Goal: Task Accomplishment & Management: Complete application form

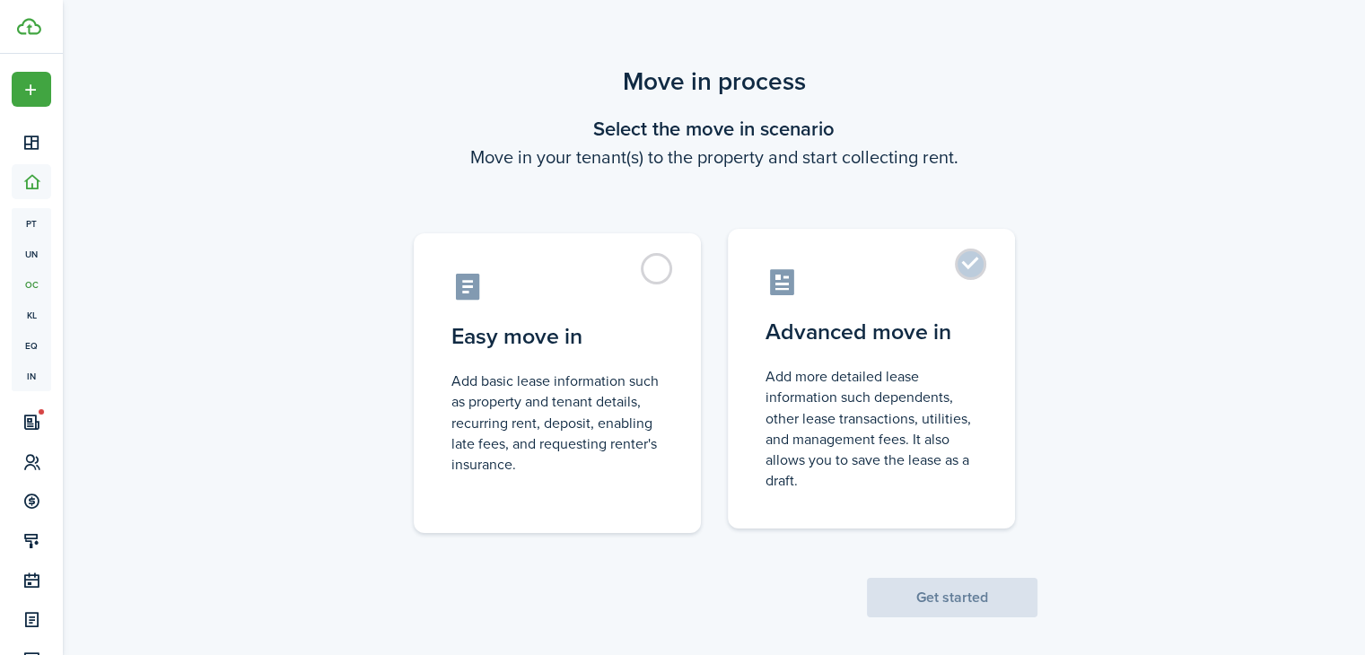
click at [973, 263] on label "Advanced move in Add more detailed lease information such dependents, other lea…" at bounding box center [871, 379] width 287 height 300
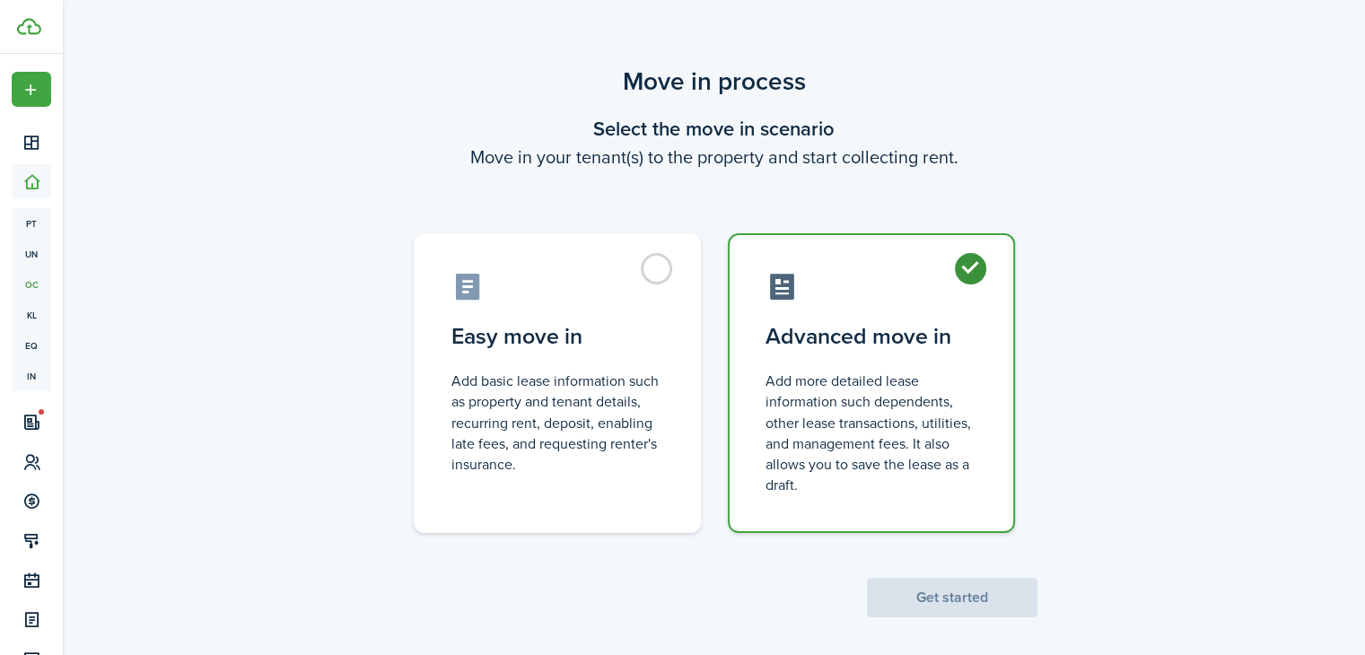
radio input "true"
click at [913, 595] on button "Get started" at bounding box center [952, 597] width 170 height 39
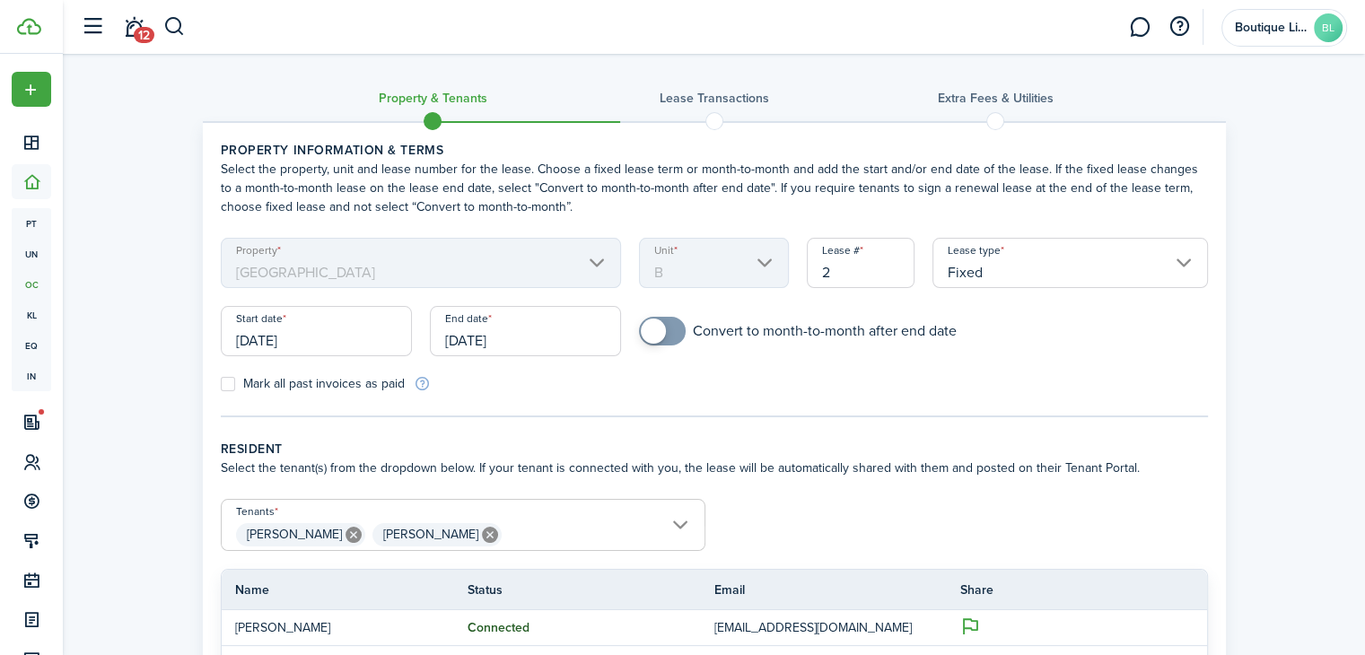
click at [319, 339] on input "[DATE]" at bounding box center [316, 331] width 191 height 50
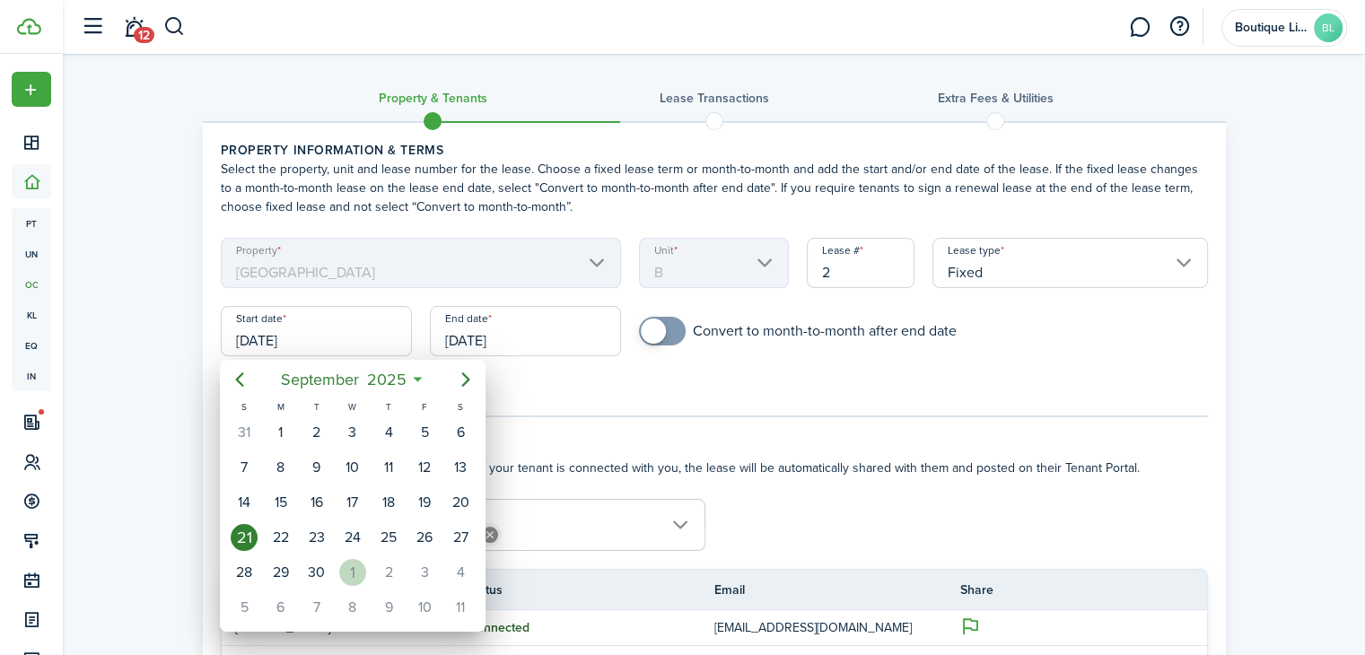
click at [345, 561] on div "1" at bounding box center [352, 572] width 27 height 27
type input "[DATE]"
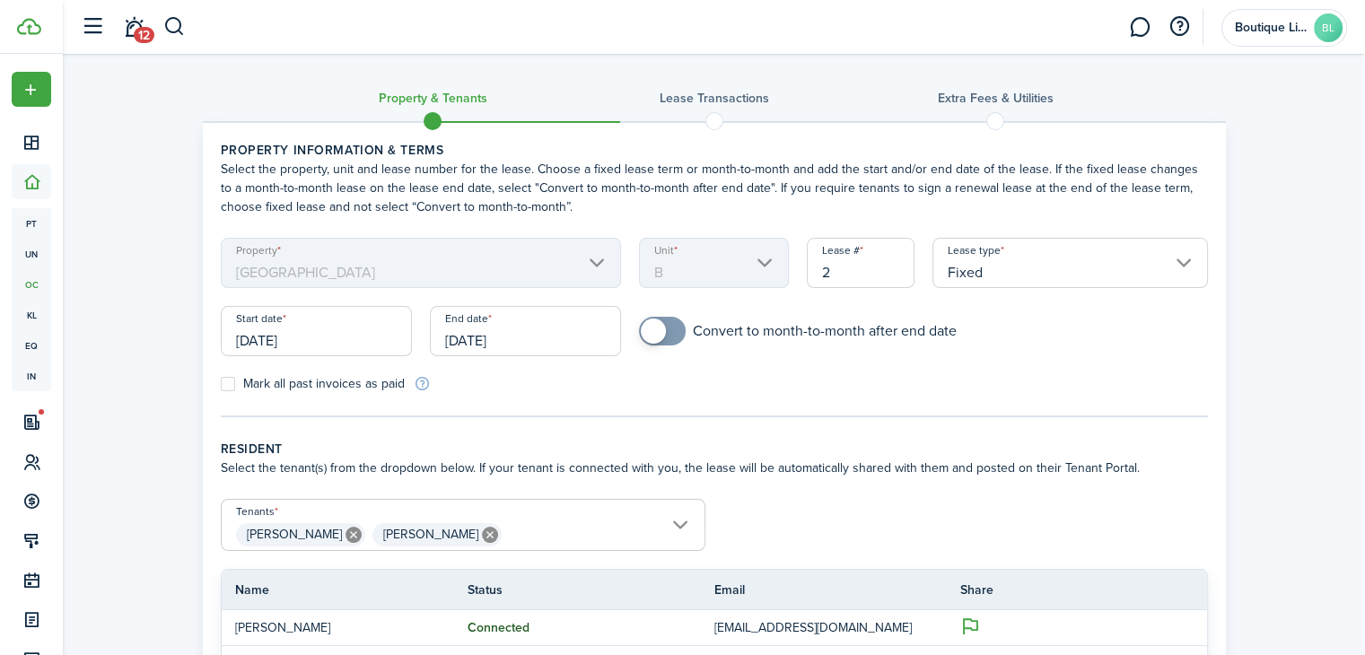
click at [513, 338] on input "[DATE]" at bounding box center [525, 331] width 191 height 50
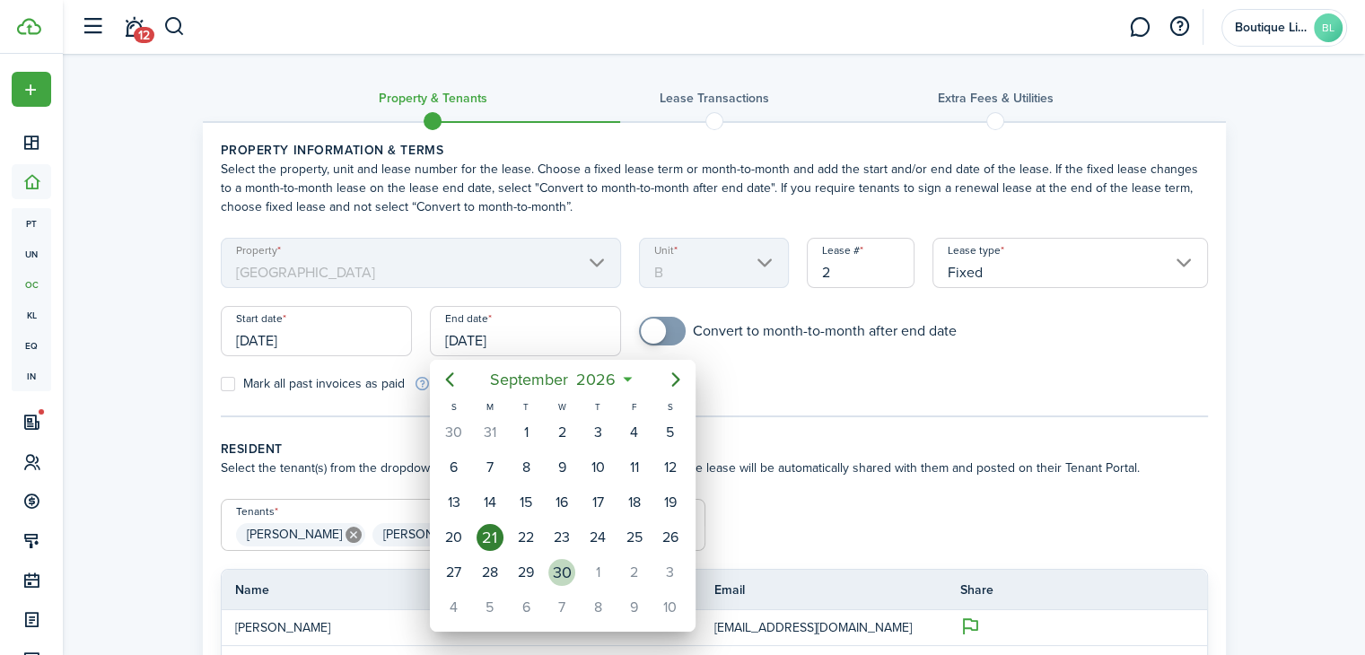
click at [564, 559] on div "30" at bounding box center [561, 572] width 27 height 27
type input "[DATE]"
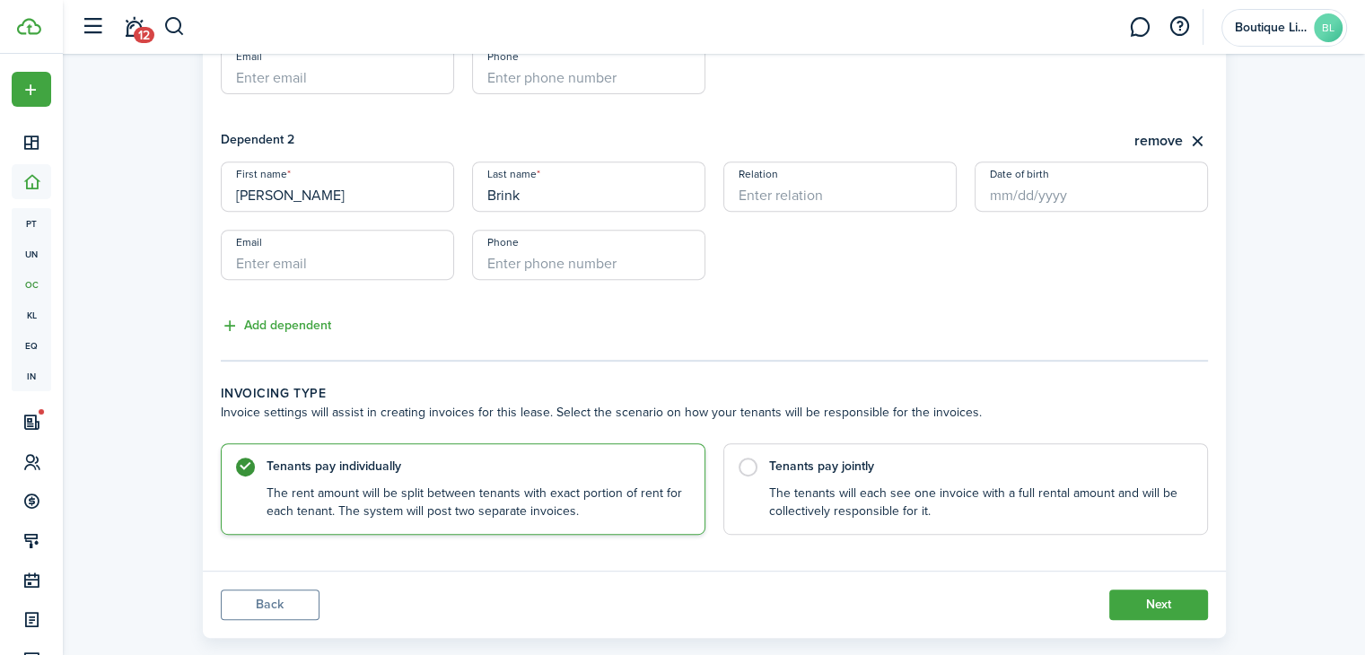
scroll to position [786, 0]
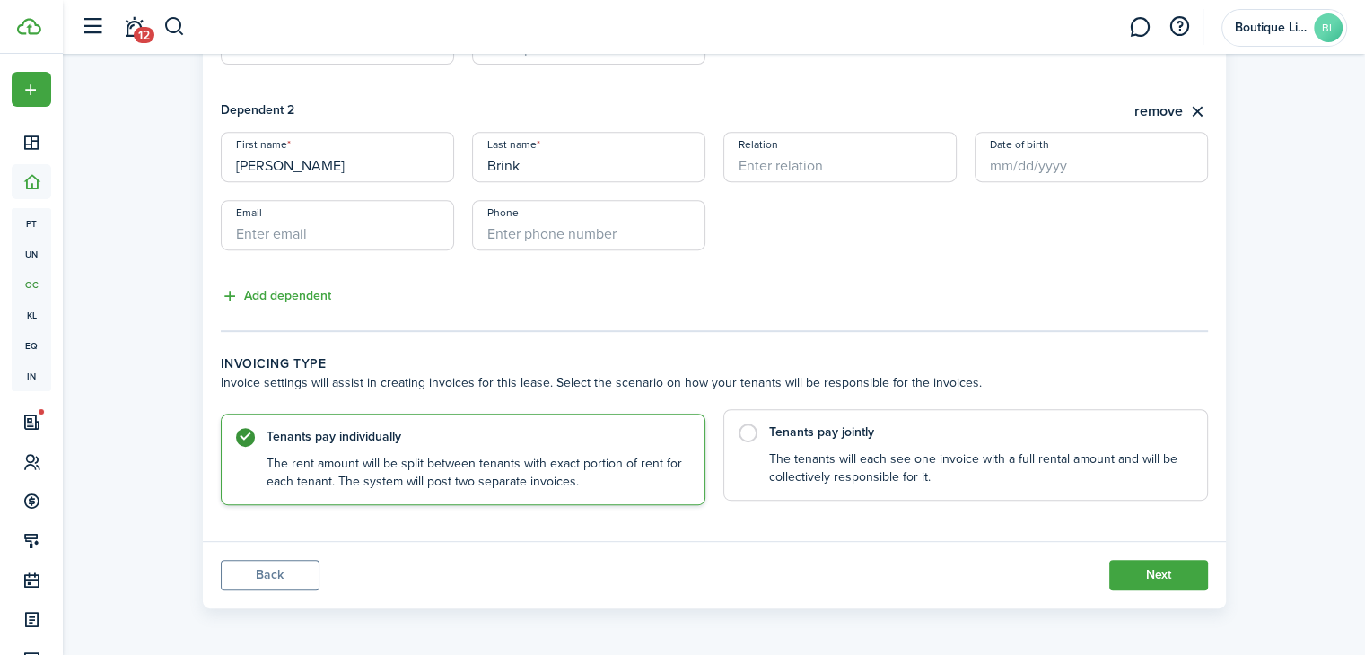
click at [747, 429] on label "Tenants pay jointly The tenants will each see one invoice with a full rental am…" at bounding box center [965, 455] width 485 height 92
radio input "false"
radio input "true"
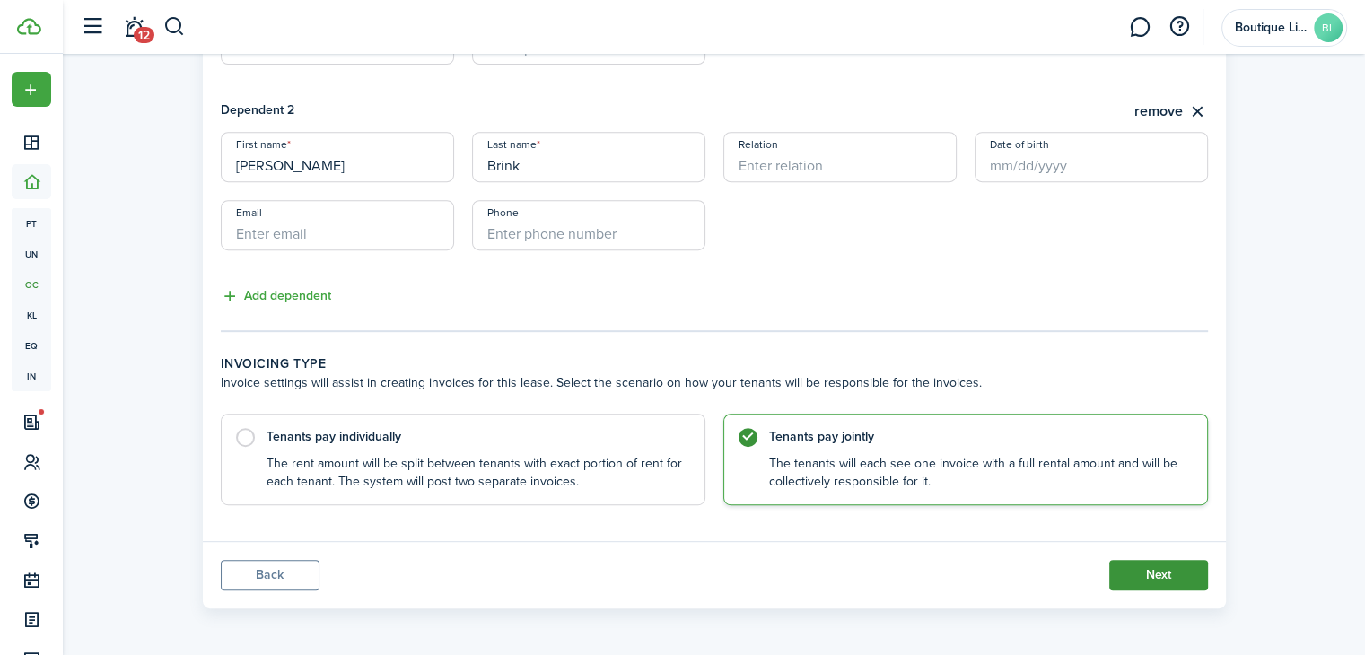
click at [1143, 569] on button "Next" at bounding box center [1158, 575] width 99 height 31
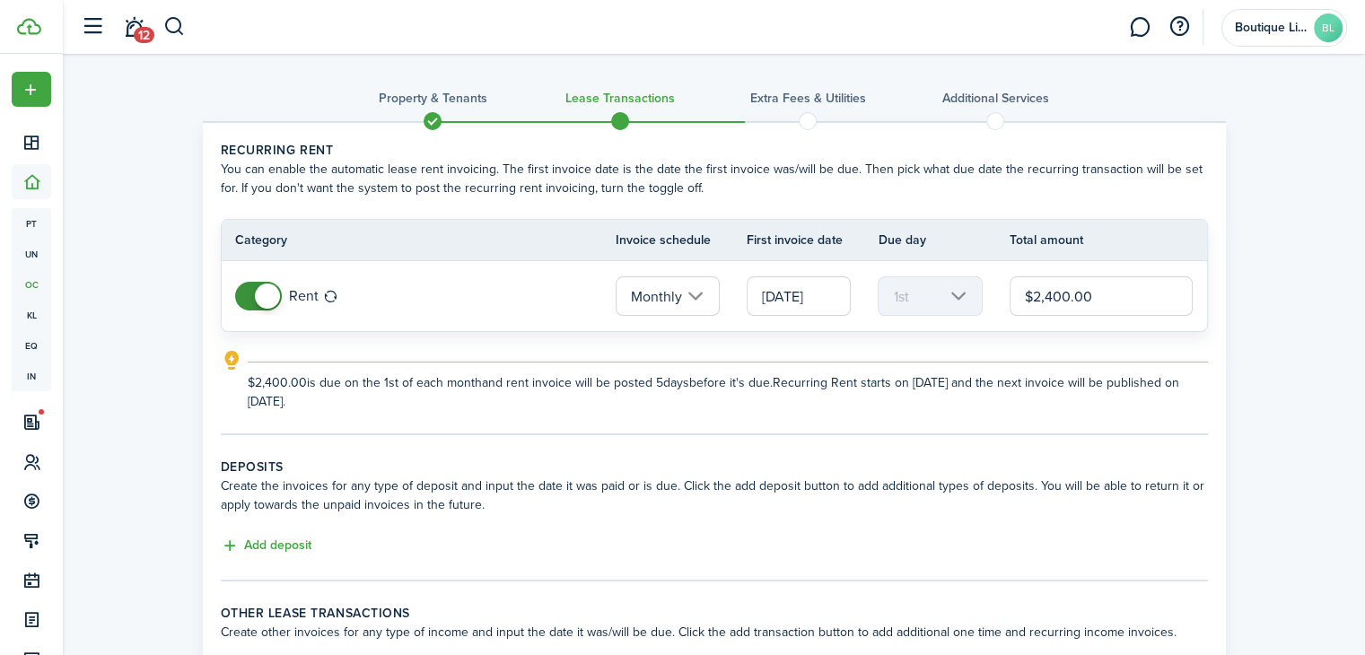
drag, startPoint x: 1046, startPoint y: 295, endPoint x: 1066, endPoint y: 291, distance: 20.2
click at [1066, 291] on input "$2,400.00" at bounding box center [1102, 295] width 184 height 39
type input "$2,364.00"
drag, startPoint x: 359, startPoint y: 453, endPoint x: 371, endPoint y: 456, distance: 12.0
click at [362, 453] on panel-main-body "Recurring rent You can enable the automatic lease rent invoicing. The first inv…" at bounding box center [714, 413] width 1023 height 580
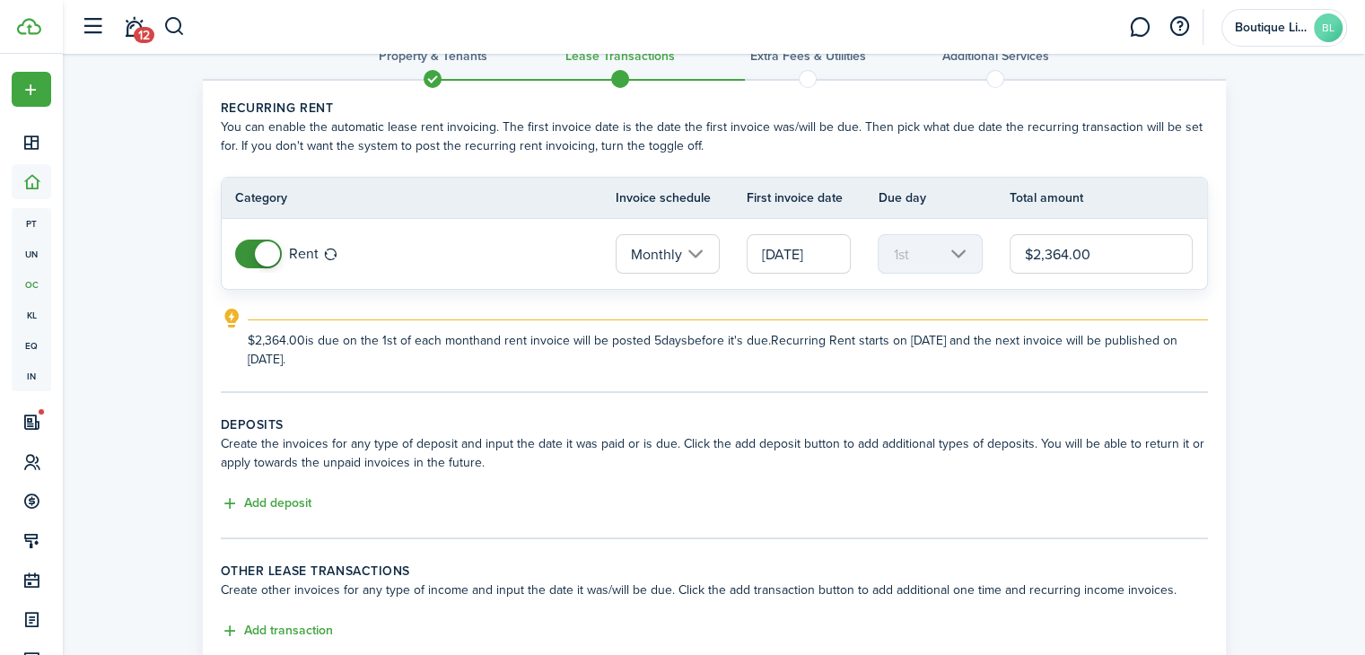
scroll to position [162, 0]
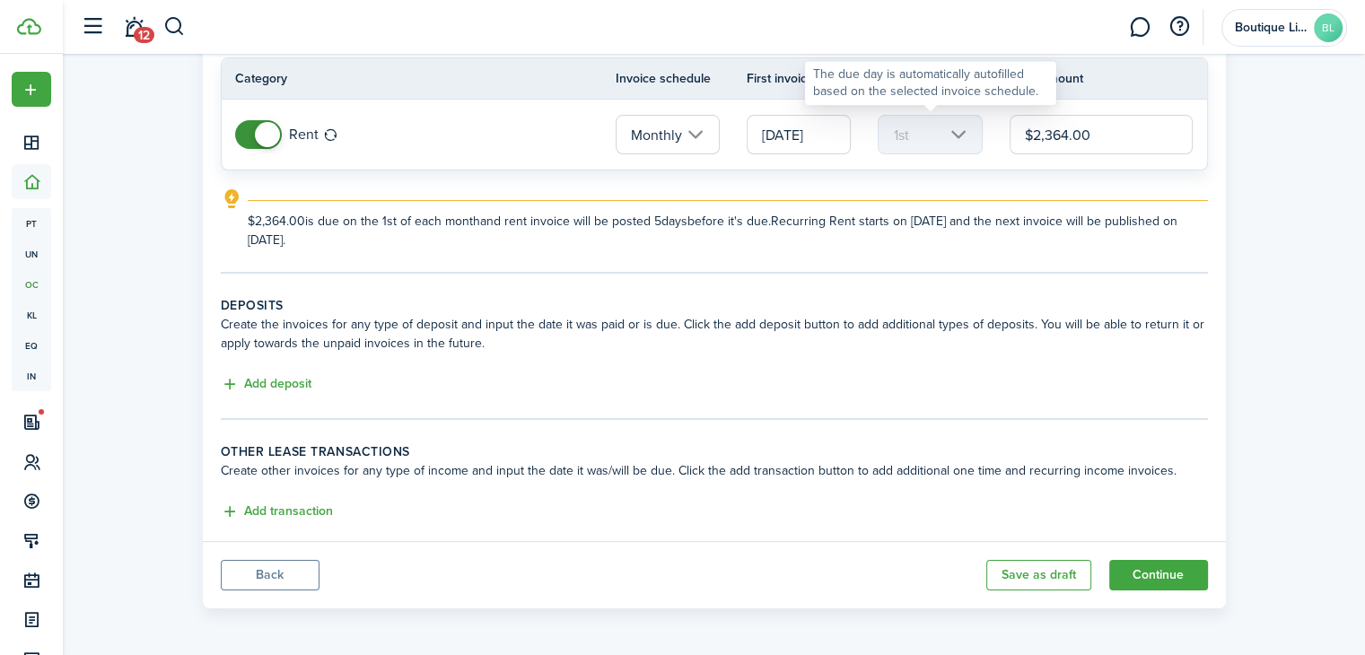
click at [952, 131] on mbsc-scroller "1st" at bounding box center [930, 134] width 104 height 39
click at [1129, 564] on button "Continue" at bounding box center [1158, 575] width 99 height 31
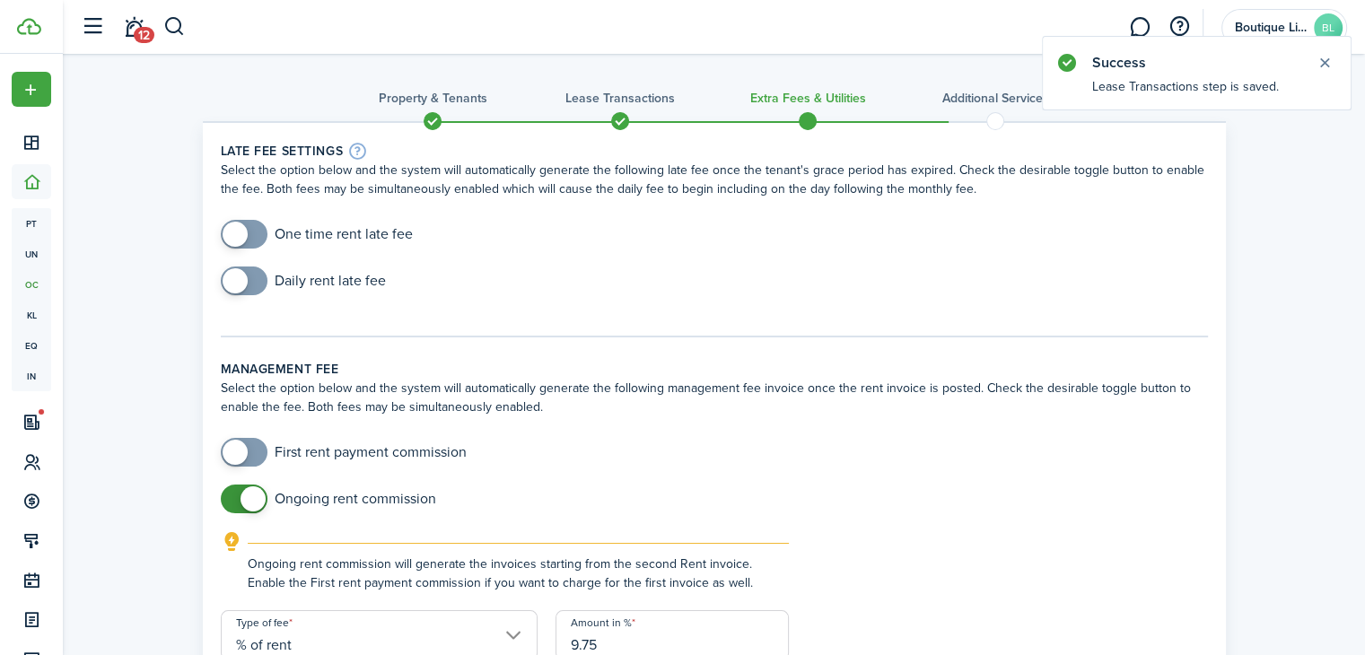
drag, startPoint x: 251, startPoint y: 237, endPoint x: 282, endPoint y: 233, distance: 30.7
checkbox input "true"
click at [250, 237] on span at bounding box center [244, 234] width 18 height 29
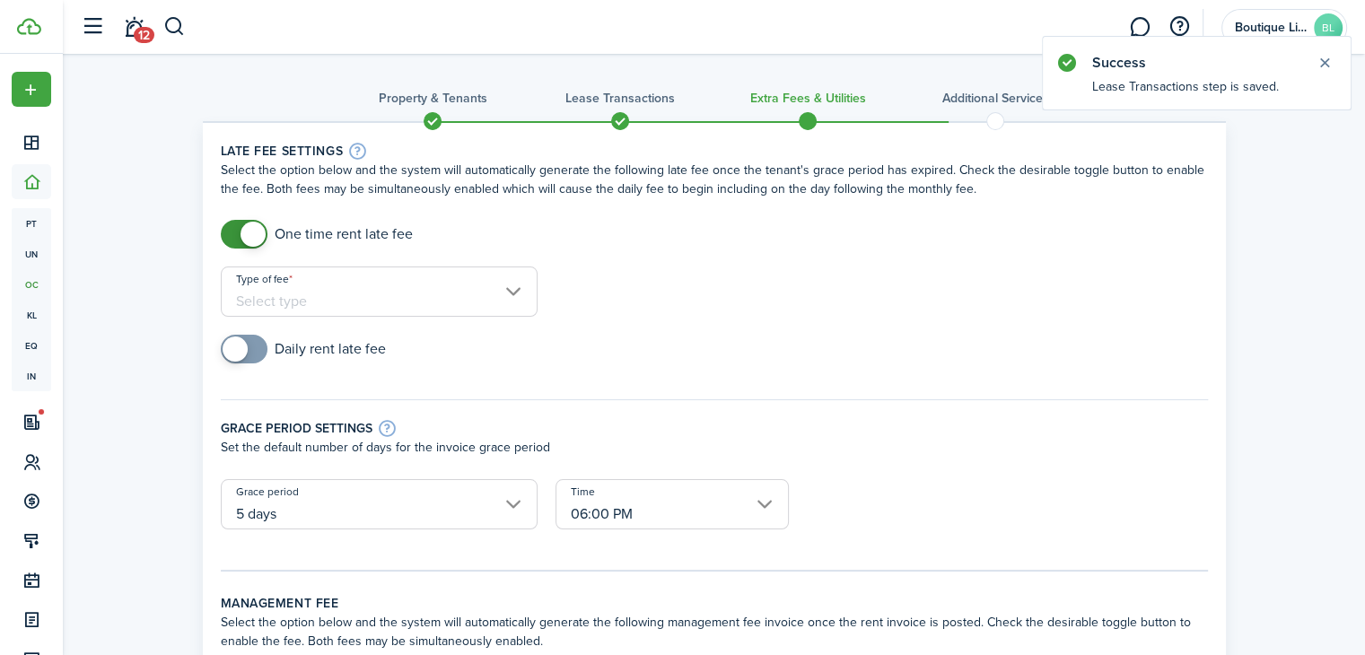
click at [367, 297] on input "Type of fee" at bounding box center [379, 292] width 317 height 50
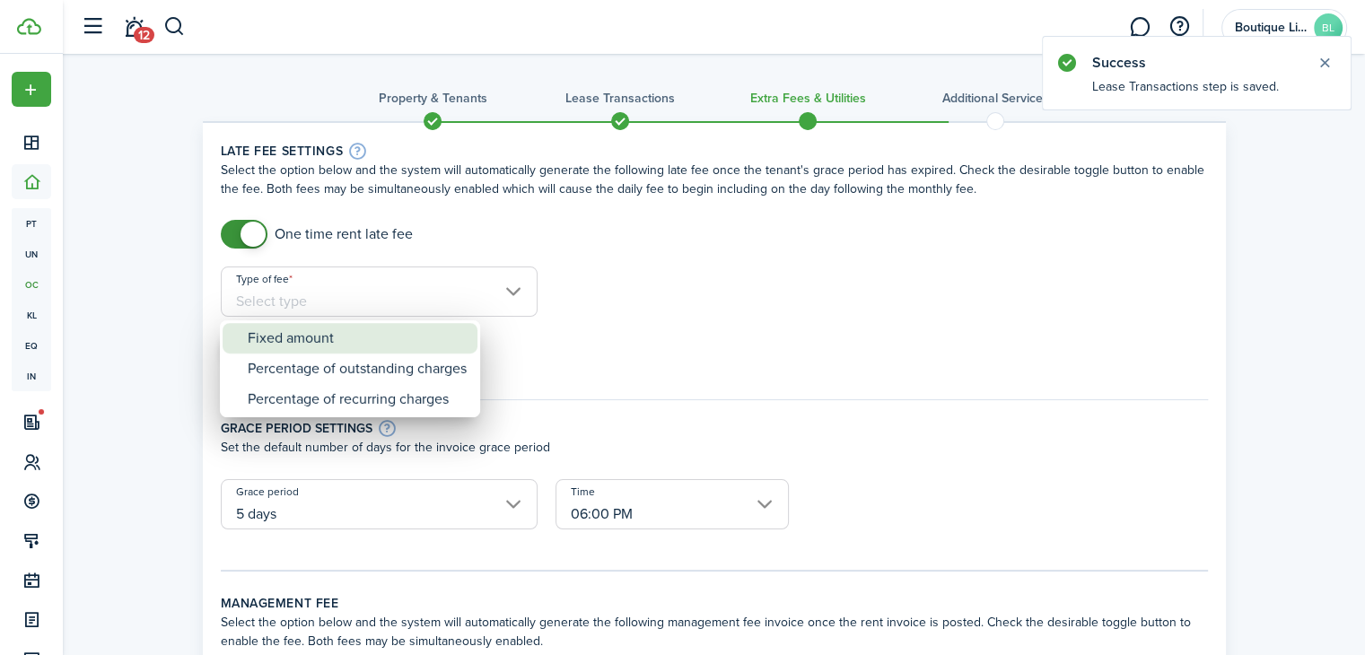
click at [331, 338] on div "Fixed amount" at bounding box center [357, 338] width 219 height 31
type input "Fixed amount"
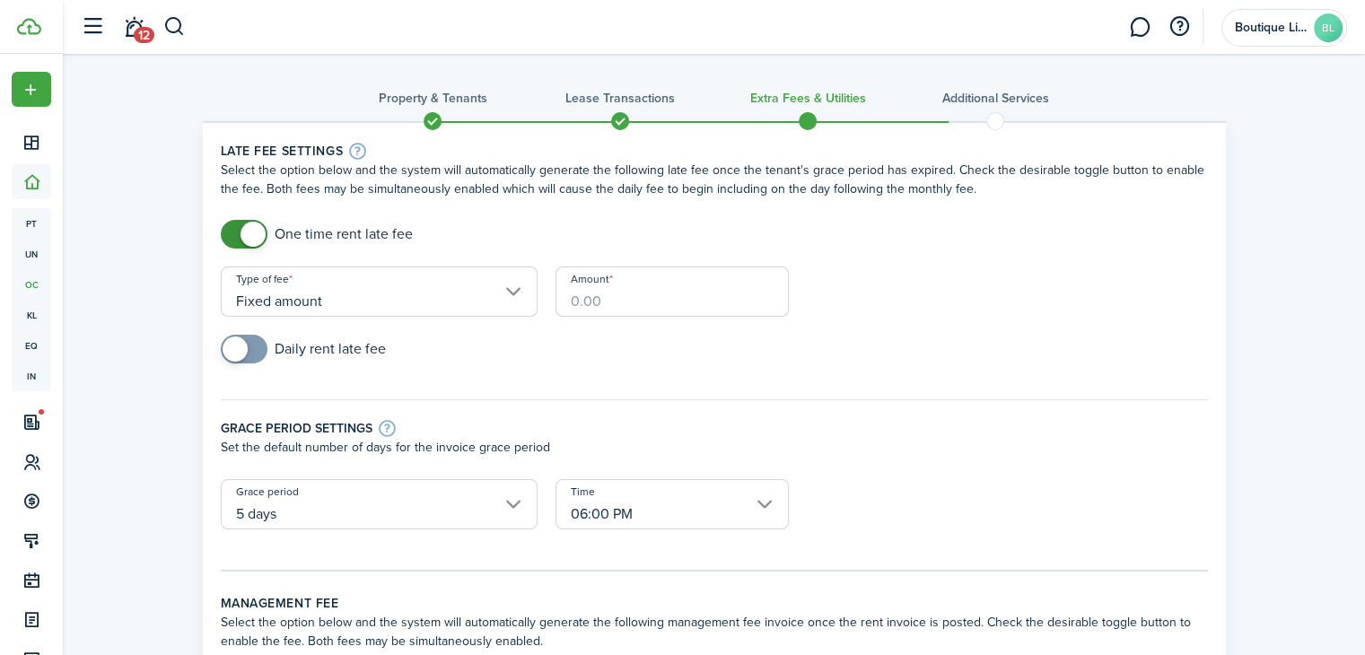
click at [575, 302] on input "Amount" at bounding box center [671, 292] width 233 height 50
click at [427, 295] on input "Fixed amount" at bounding box center [379, 292] width 317 height 50
type input "$"
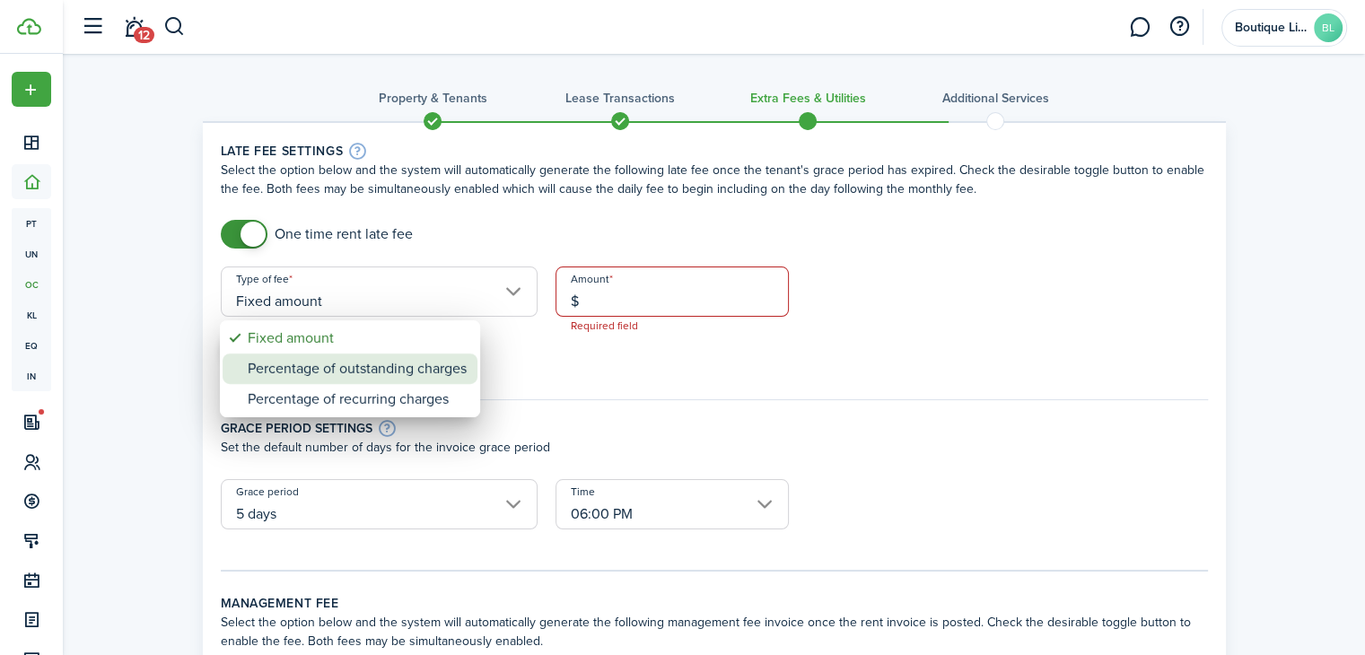
click at [407, 363] on div "Percentage of outstanding charges" at bounding box center [357, 369] width 219 height 31
type input "Percentage of outstanding charges"
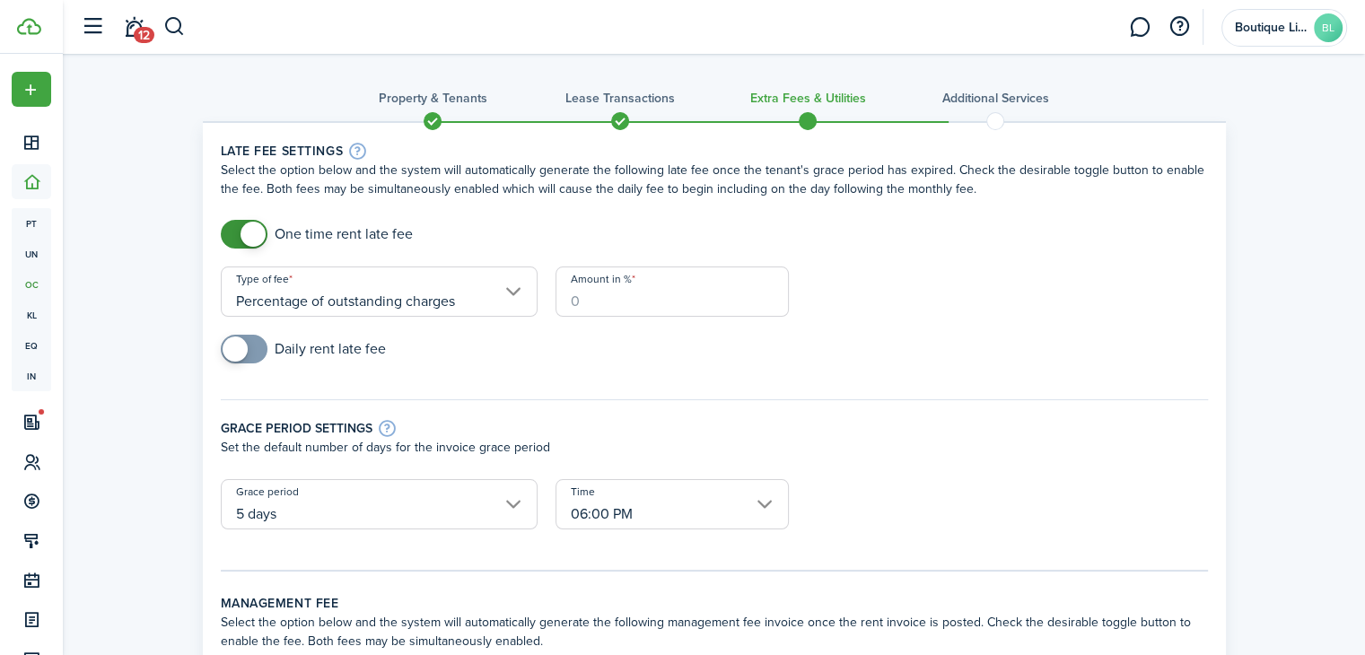
drag, startPoint x: 585, startPoint y: 299, endPoint x: 567, endPoint y: 302, distance: 18.3
click at [567, 302] on input "Amount in %" at bounding box center [671, 292] width 233 height 50
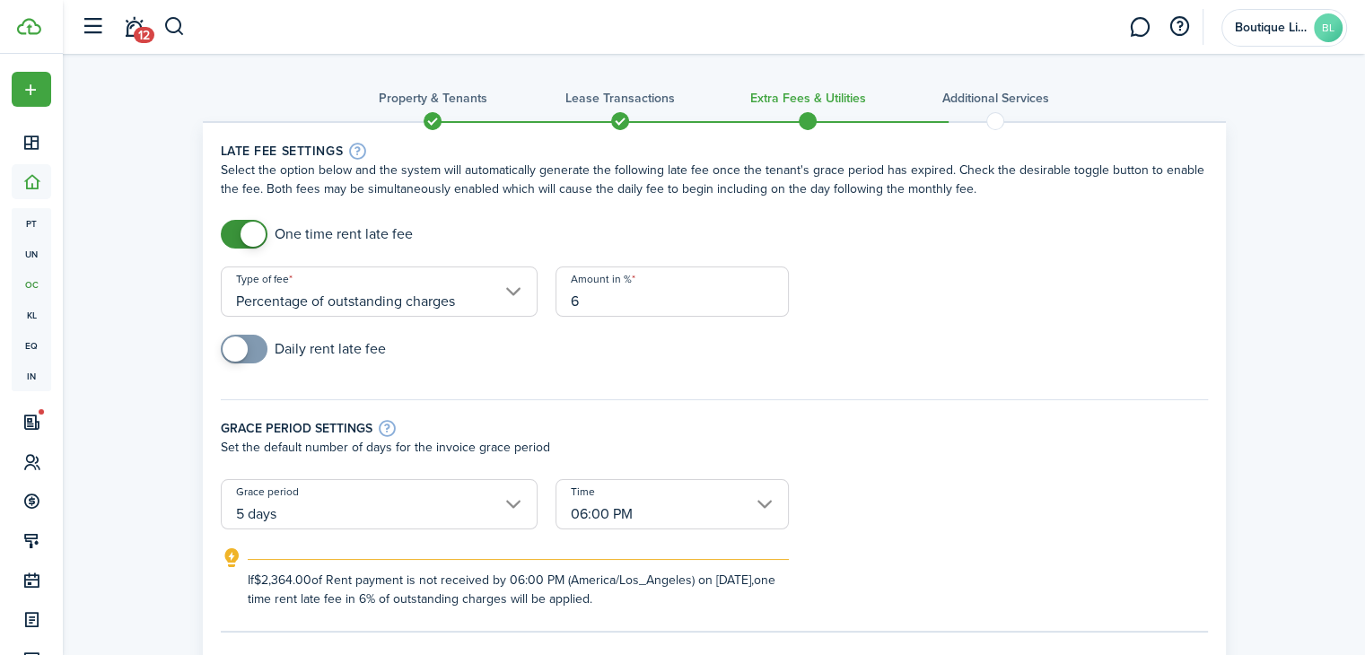
type input "6"
click at [529, 352] on div "Daily rent late fee" at bounding box center [714, 358] width 1005 height 47
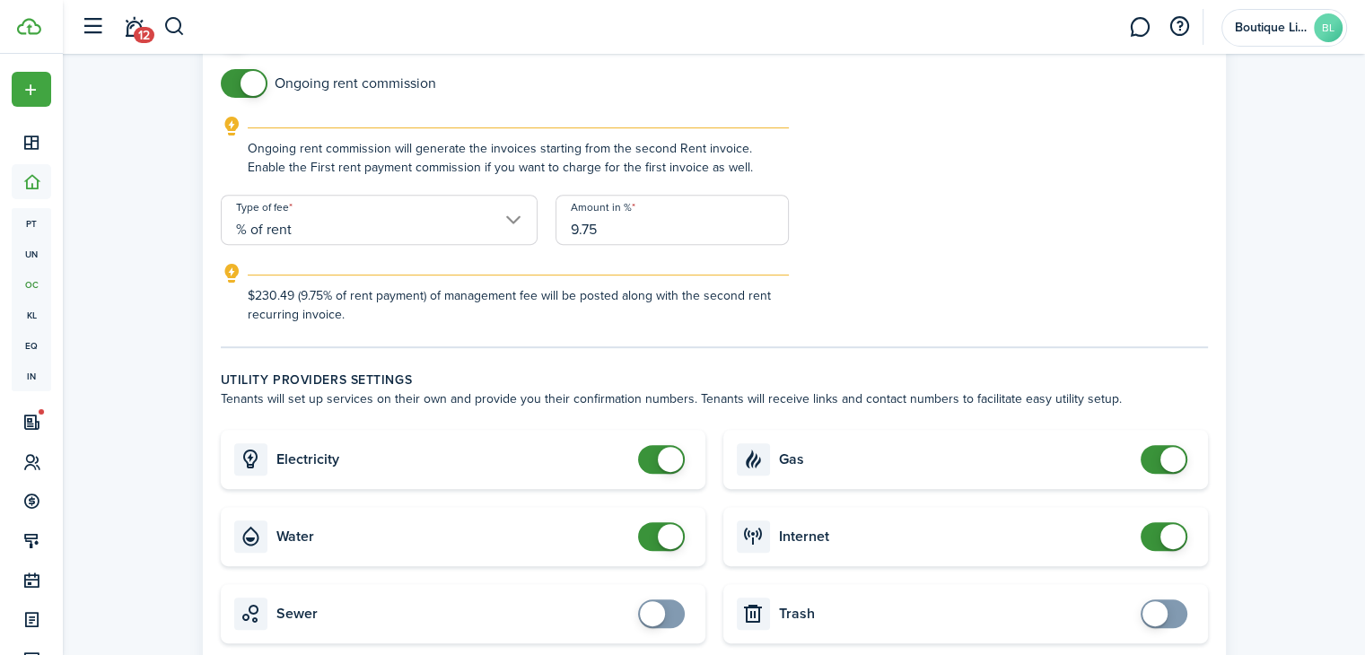
scroll to position [718, 0]
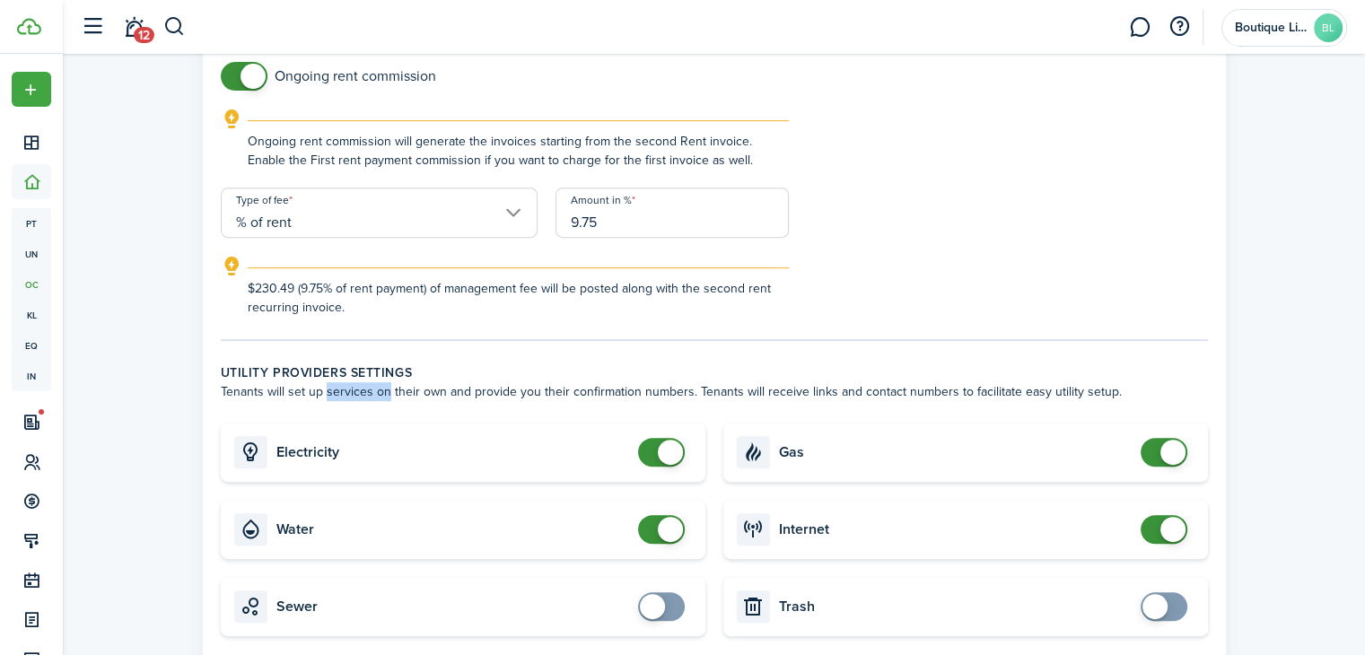
drag, startPoint x: 318, startPoint y: 391, endPoint x: 380, endPoint y: 393, distance: 62.8
click at [380, 393] on wizard-step-header-description "Tenants will set up services on their own and provide you their confirmation nu…" at bounding box center [714, 391] width 987 height 19
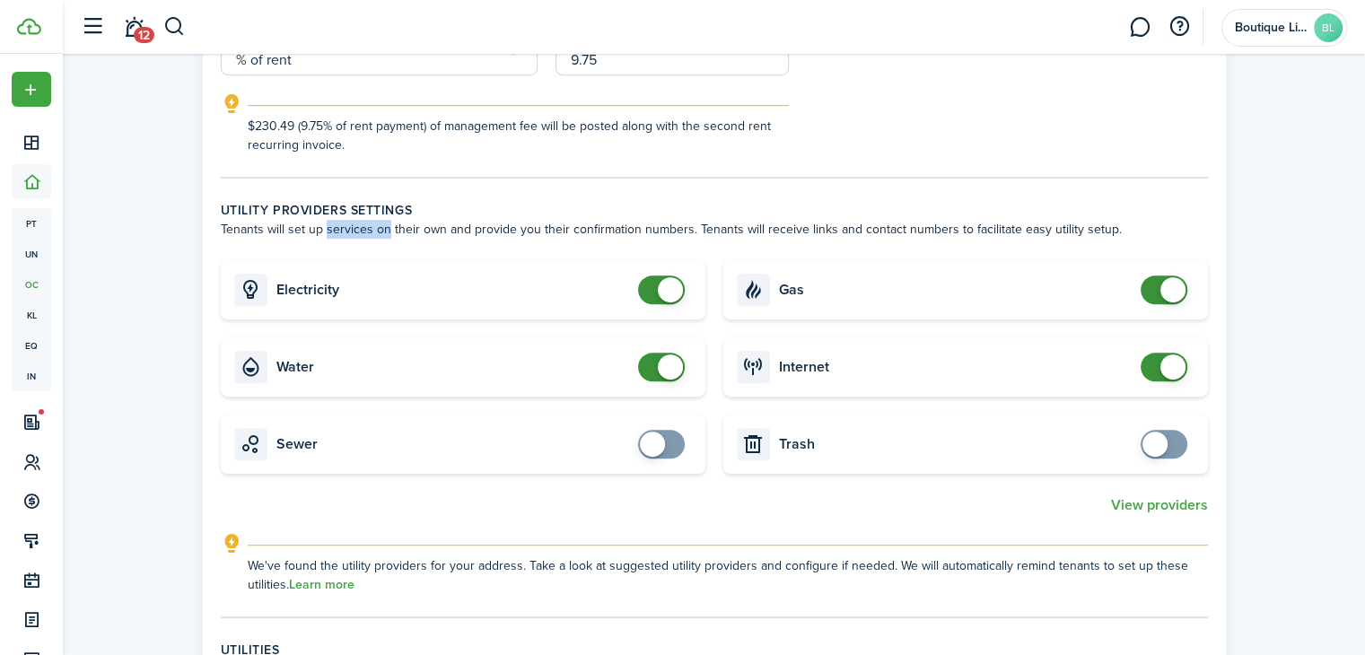
scroll to position [897, 0]
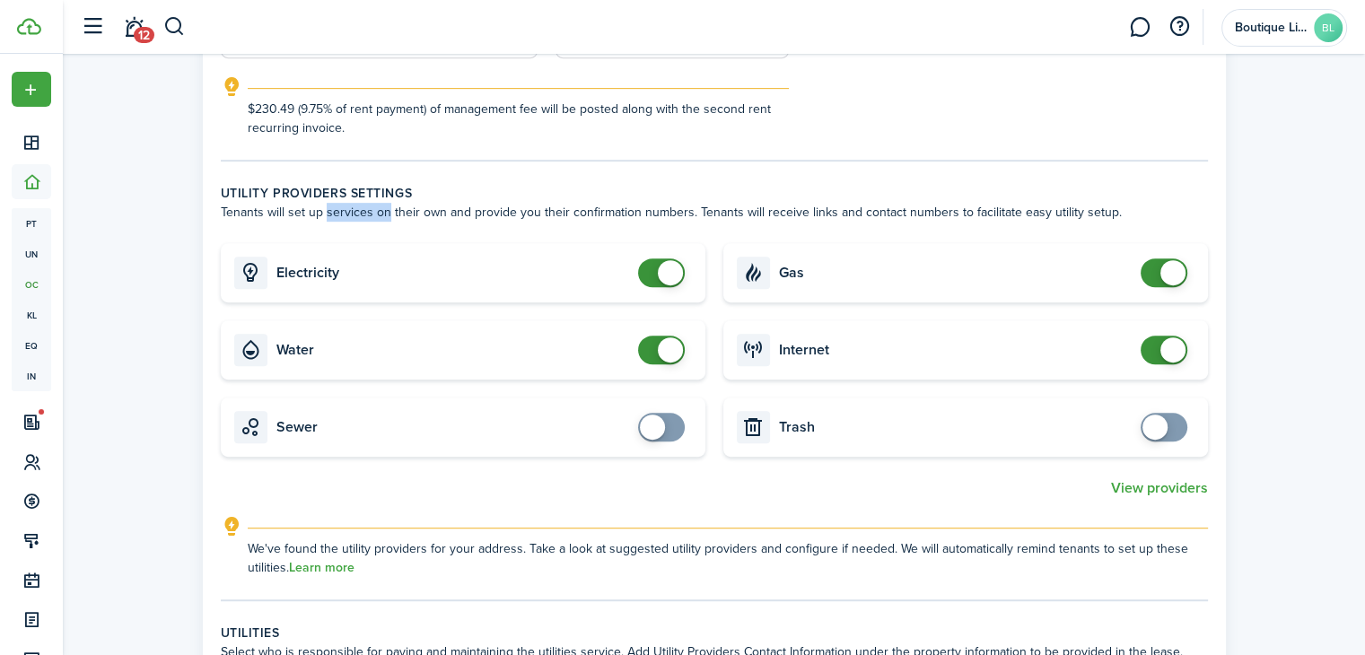
checkbox input "false"
click at [669, 350] on span at bounding box center [670, 349] width 25 height 25
checkbox input "false"
click at [1172, 268] on span at bounding box center [1172, 272] width 25 height 25
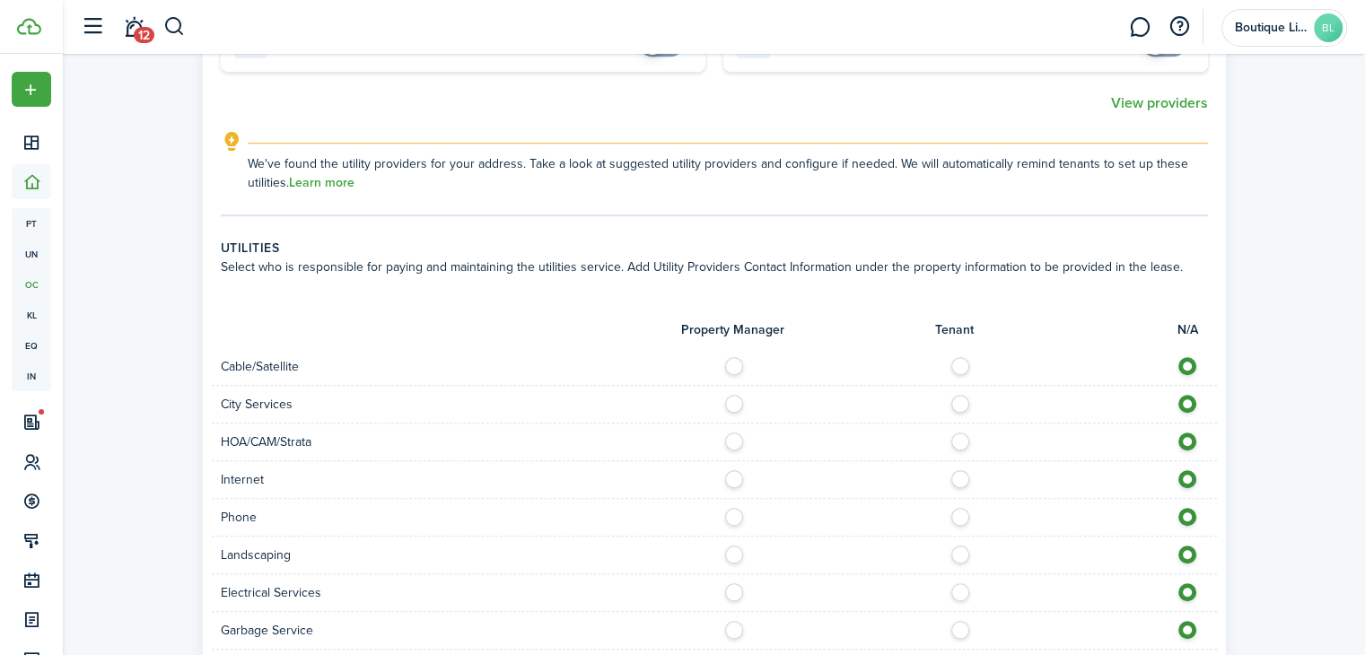
scroll to position [1376, 0]
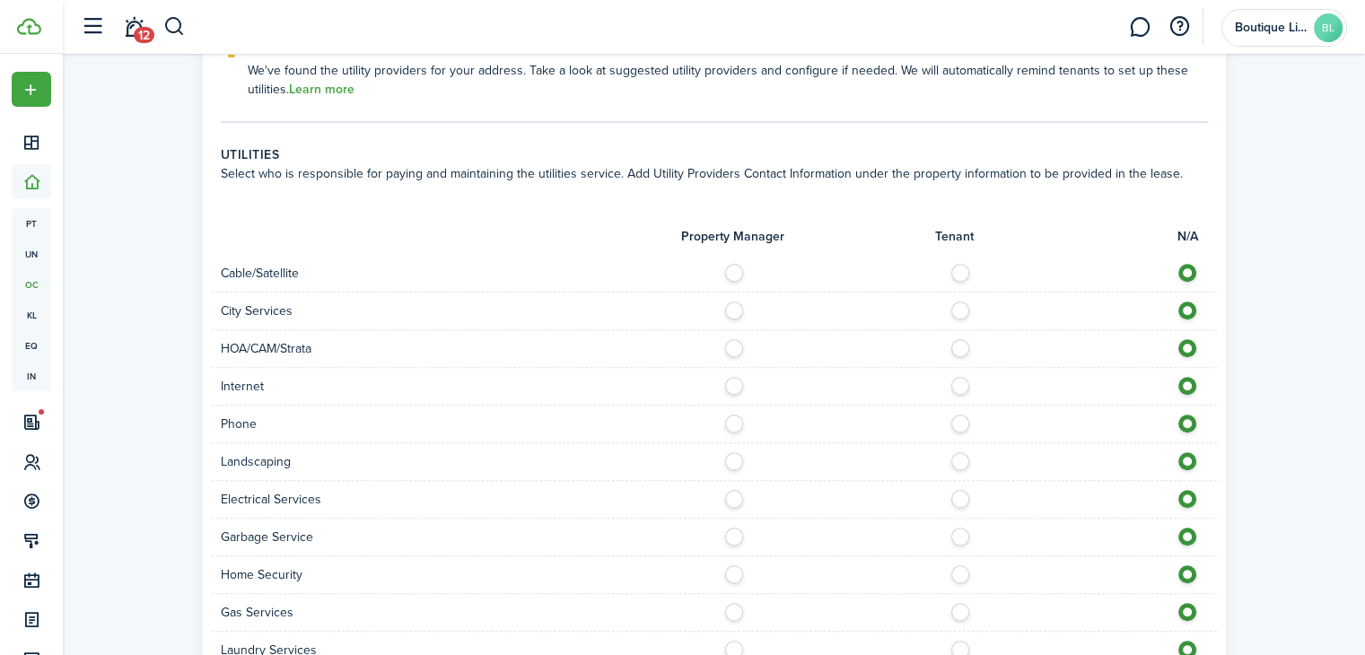
click at [957, 272] on label at bounding box center [964, 268] width 31 height 9
radio input "true"
click at [958, 380] on label at bounding box center [964, 381] width 31 height 9
radio input "true"
click at [962, 421] on label at bounding box center [964, 419] width 31 height 9
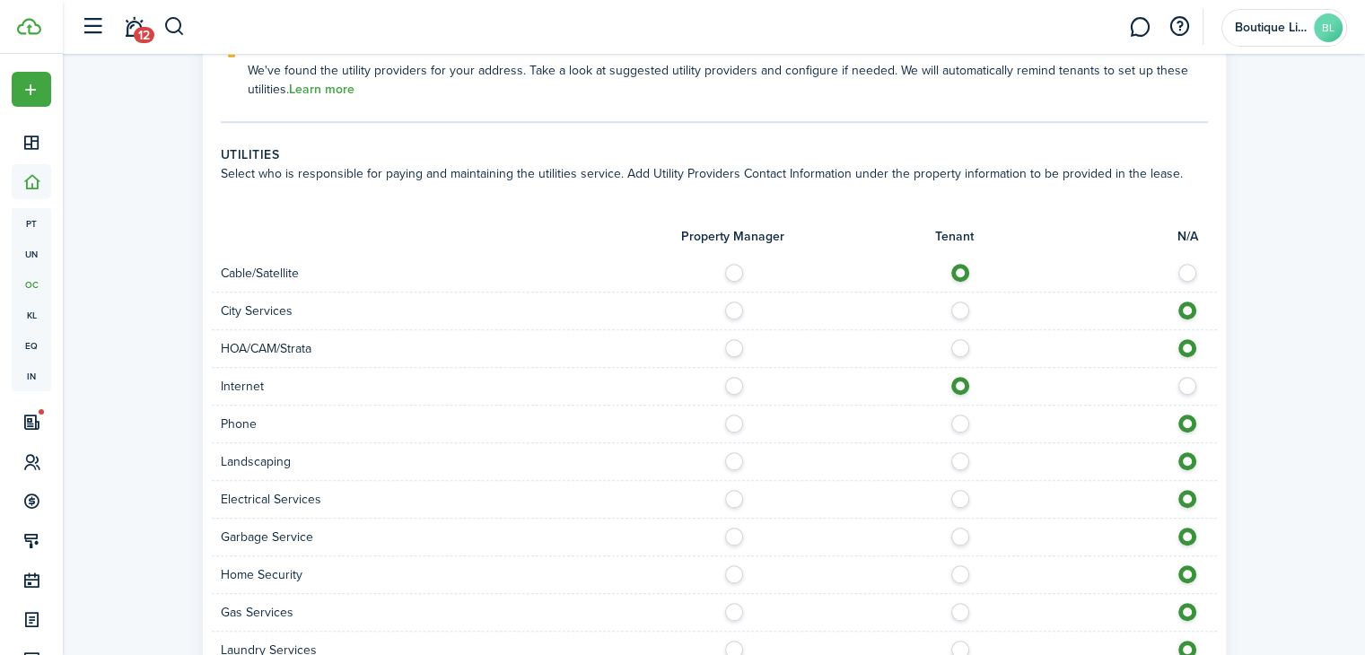
radio input "true"
click at [957, 460] on label at bounding box center [964, 456] width 31 height 9
radio input "true"
click at [735, 459] on label at bounding box center [738, 456] width 31 height 9
radio input "true"
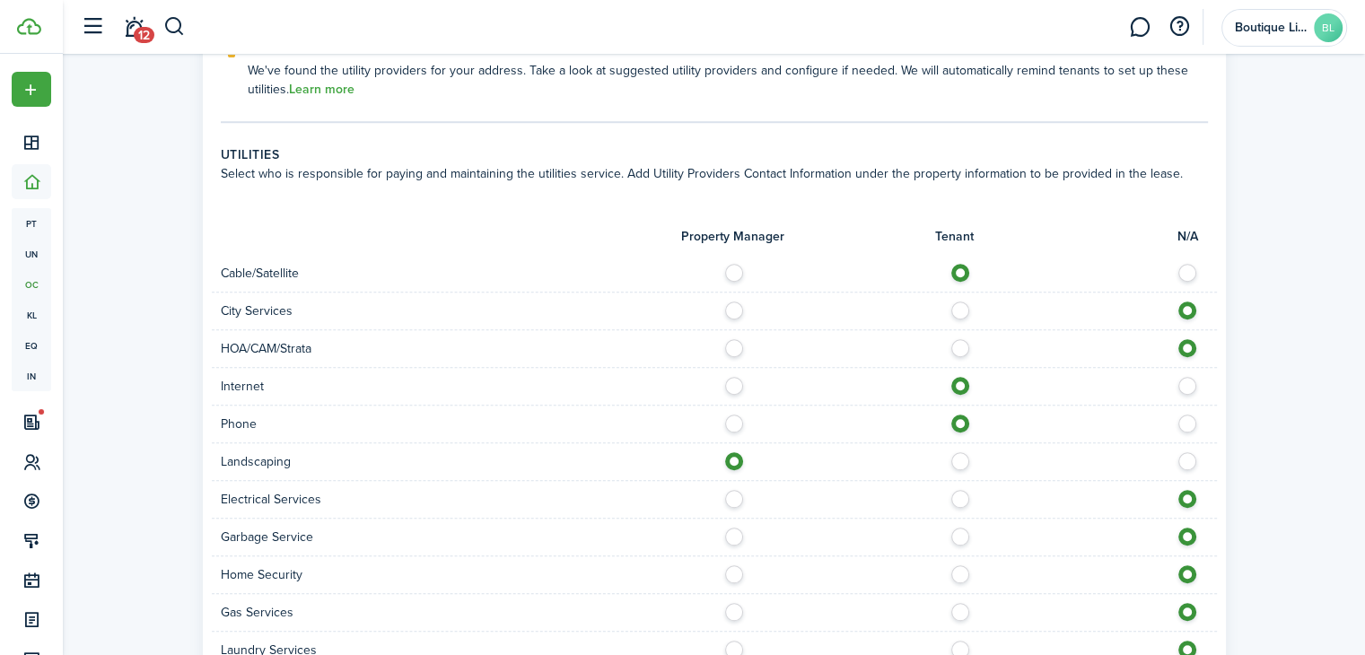
click at [732, 310] on label at bounding box center [738, 306] width 31 height 9
radio input "true"
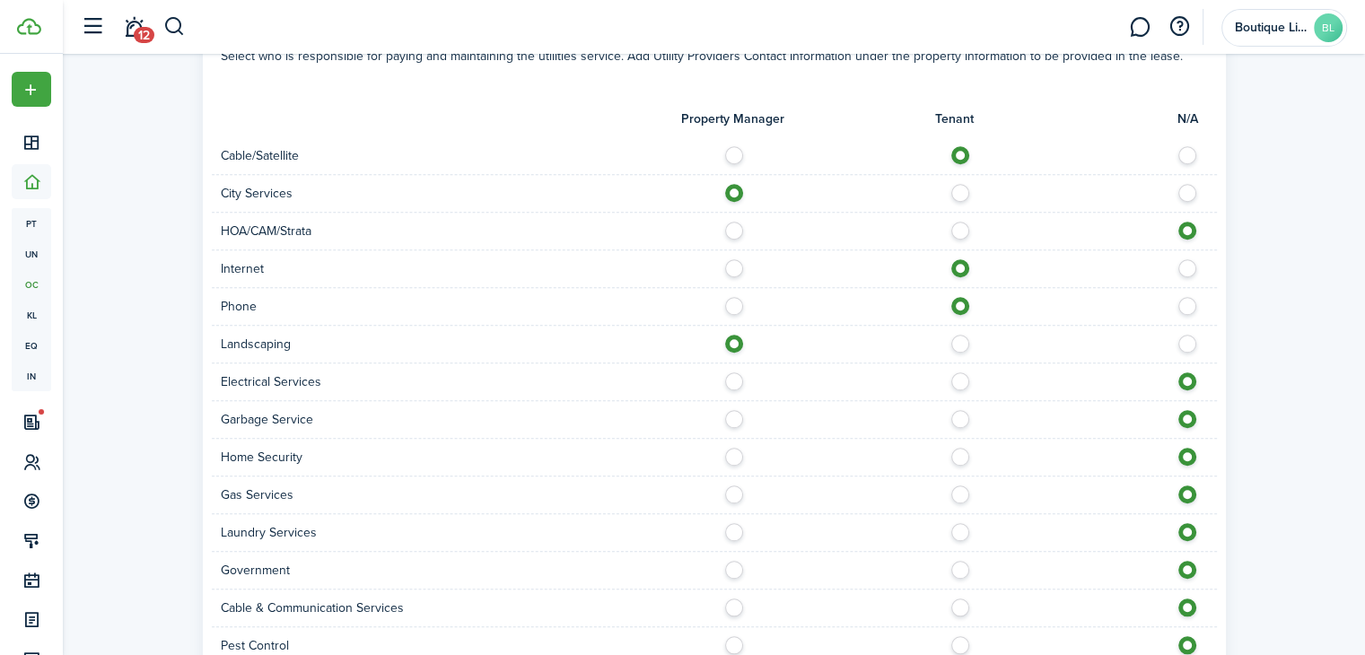
scroll to position [1495, 0]
click at [954, 376] on label at bounding box center [964, 375] width 31 height 9
radio input "true"
click at [730, 410] on label at bounding box center [738, 412] width 31 height 9
radio input "true"
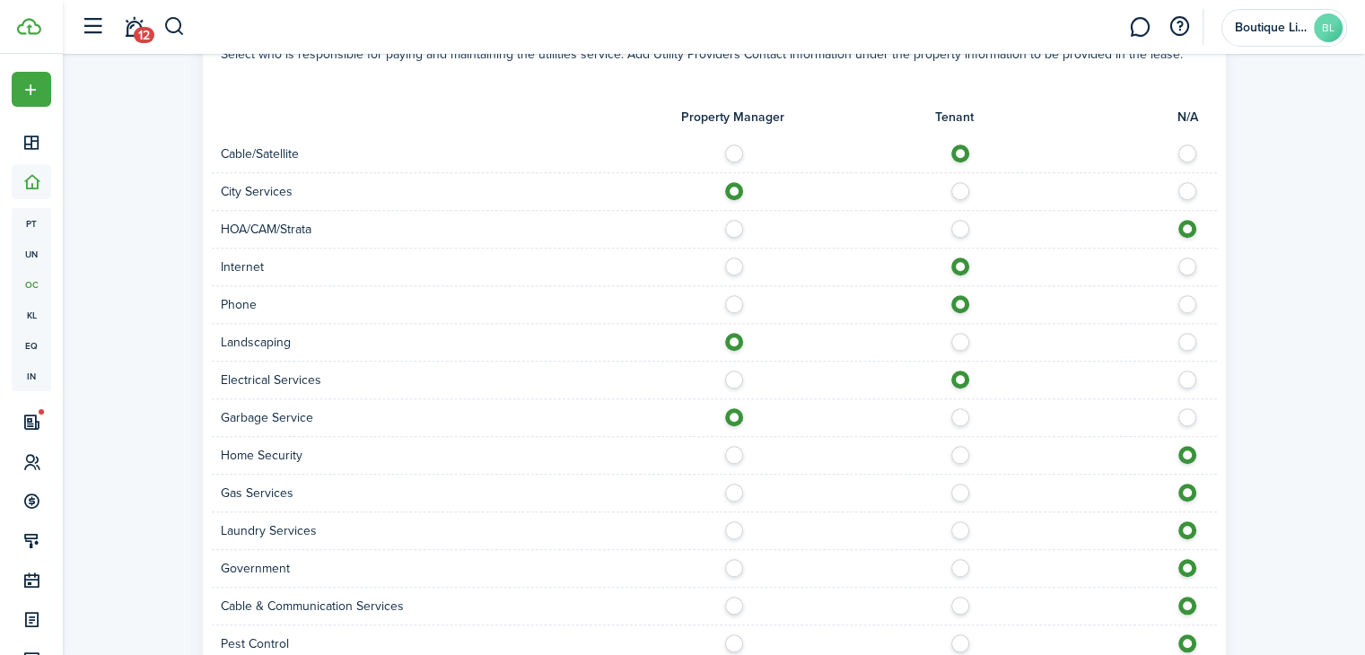
click at [729, 484] on label at bounding box center [738, 488] width 31 height 9
radio input "true"
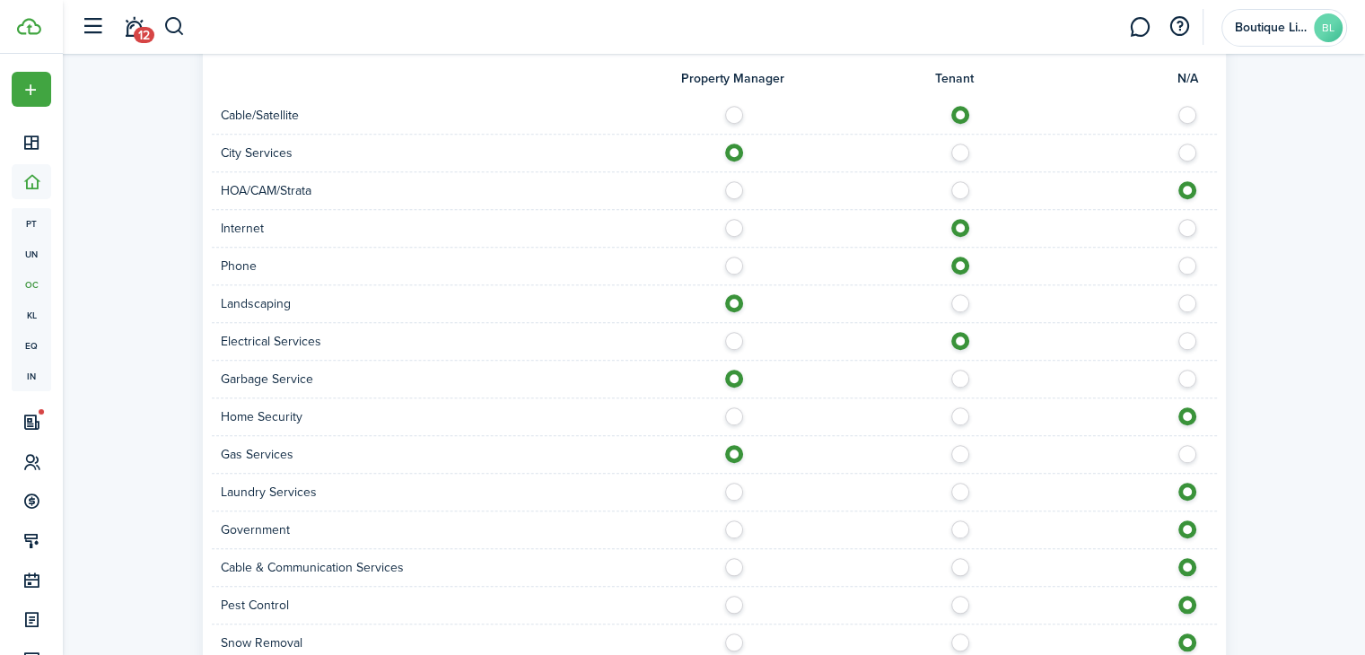
scroll to position [1555, 0]
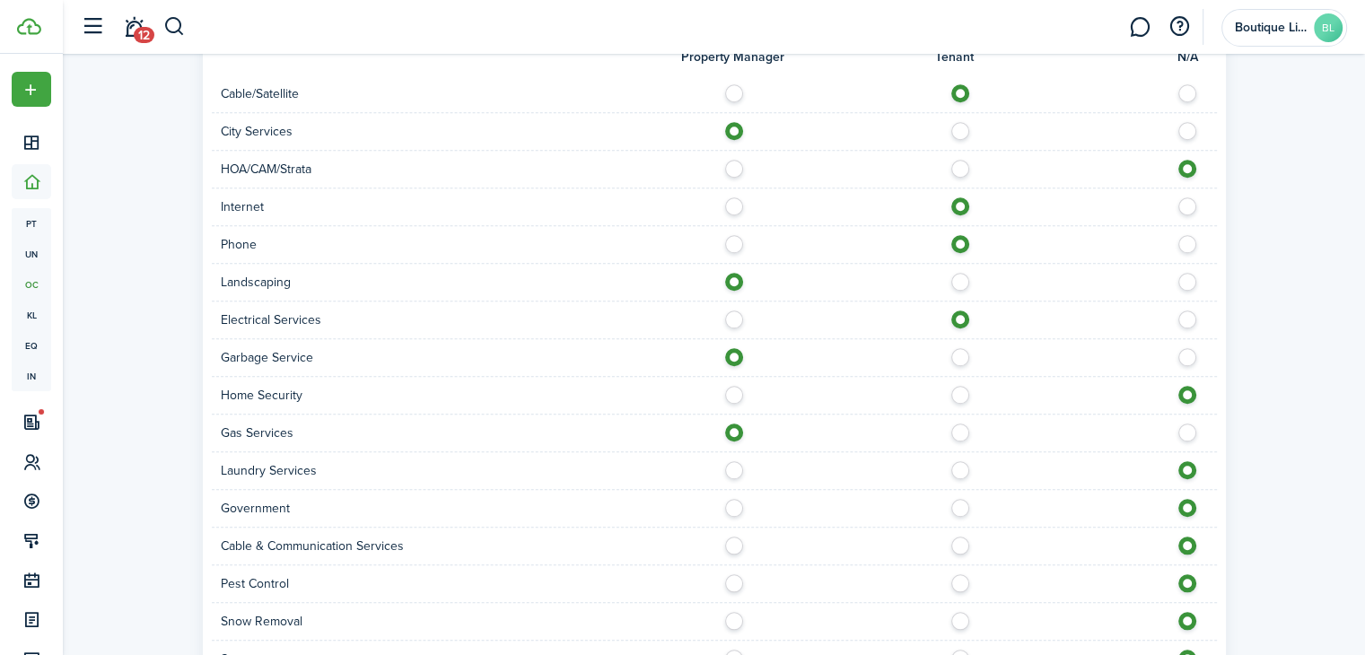
click at [957, 538] on label at bounding box center [964, 541] width 31 height 9
radio input "true"
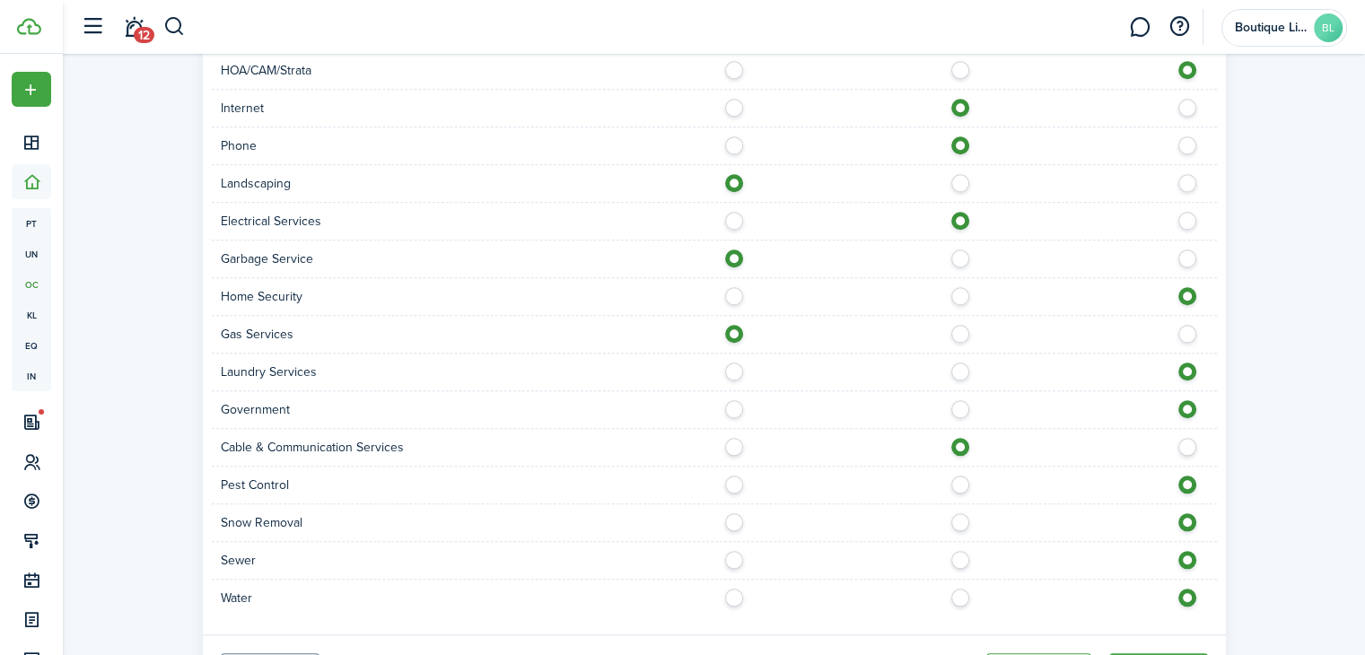
scroll to position [1674, 0]
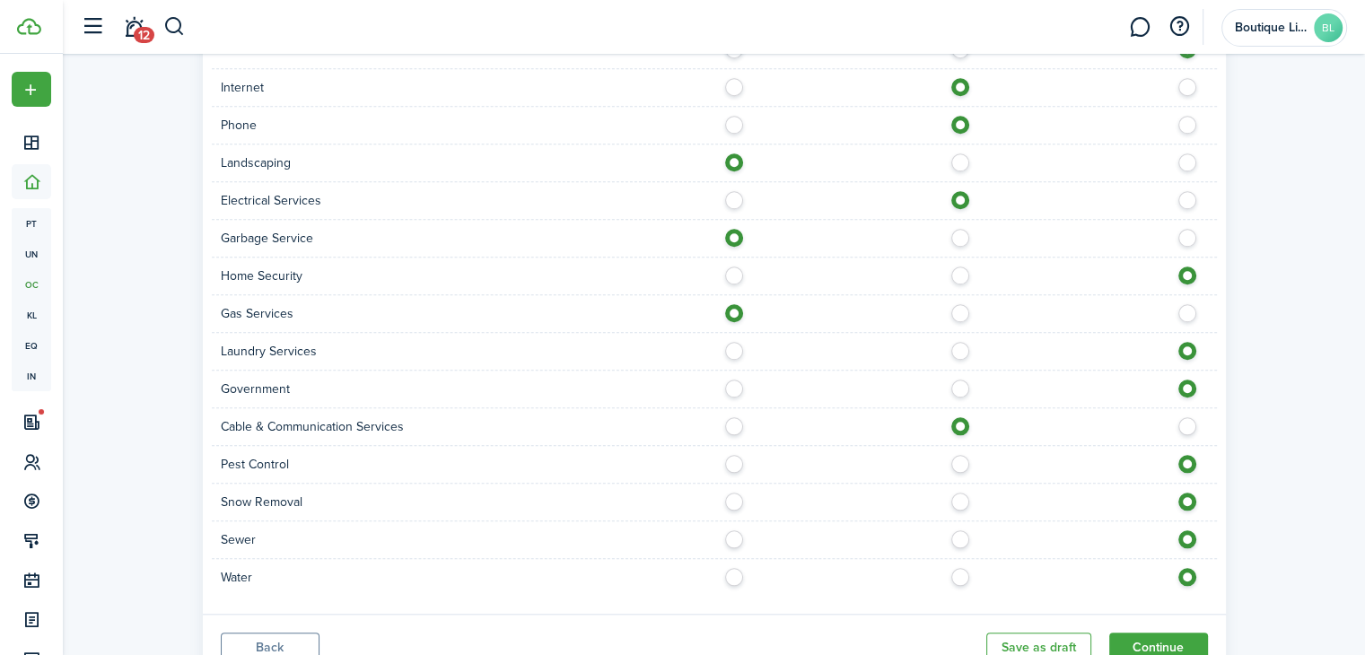
drag, startPoint x: 730, startPoint y: 535, endPoint x: 732, endPoint y: 555, distance: 20.8
click at [730, 536] on label at bounding box center [738, 534] width 31 height 9
radio input "true"
click at [736, 572] on label at bounding box center [738, 572] width 31 height 9
radio input "true"
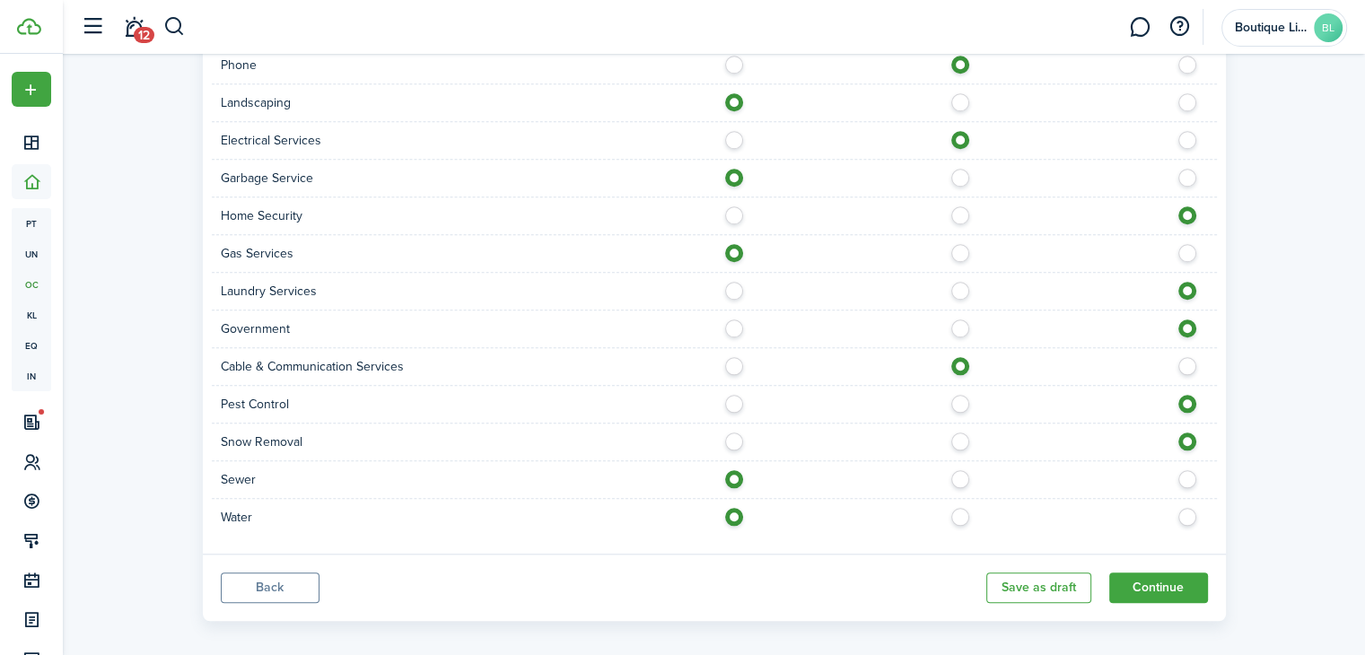
scroll to position [1744, 0]
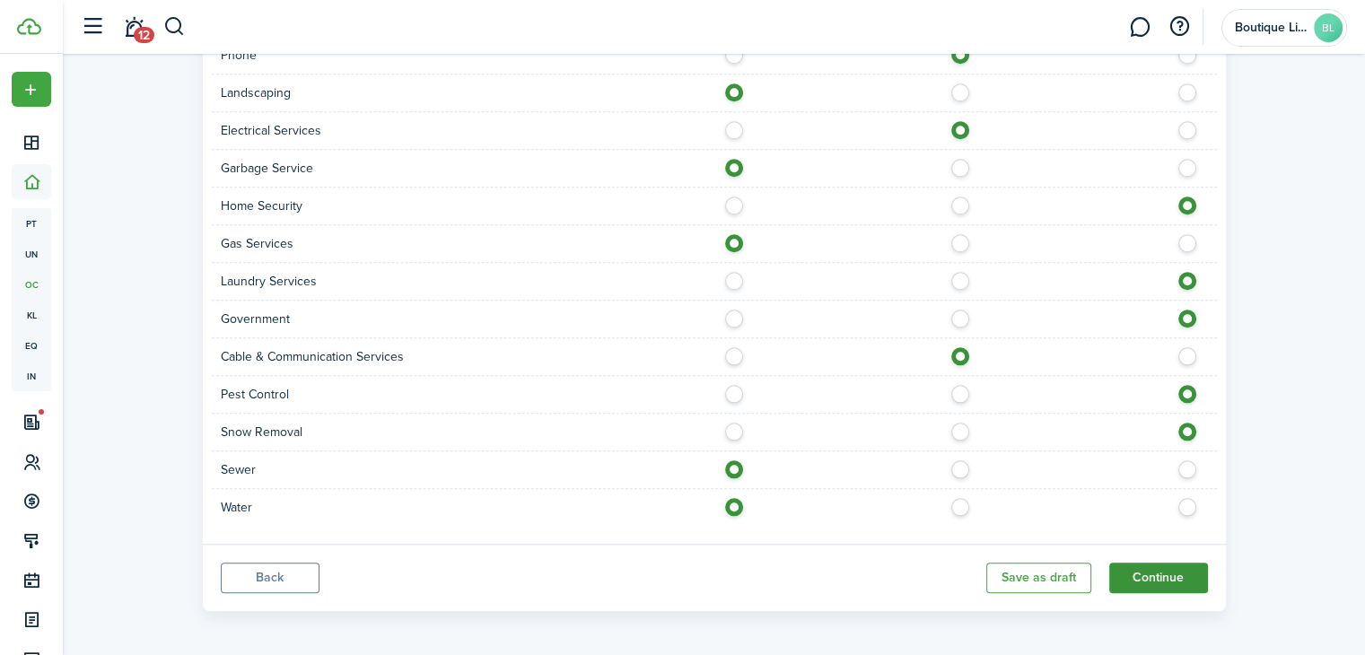
click at [1137, 577] on button "Continue" at bounding box center [1158, 578] width 99 height 31
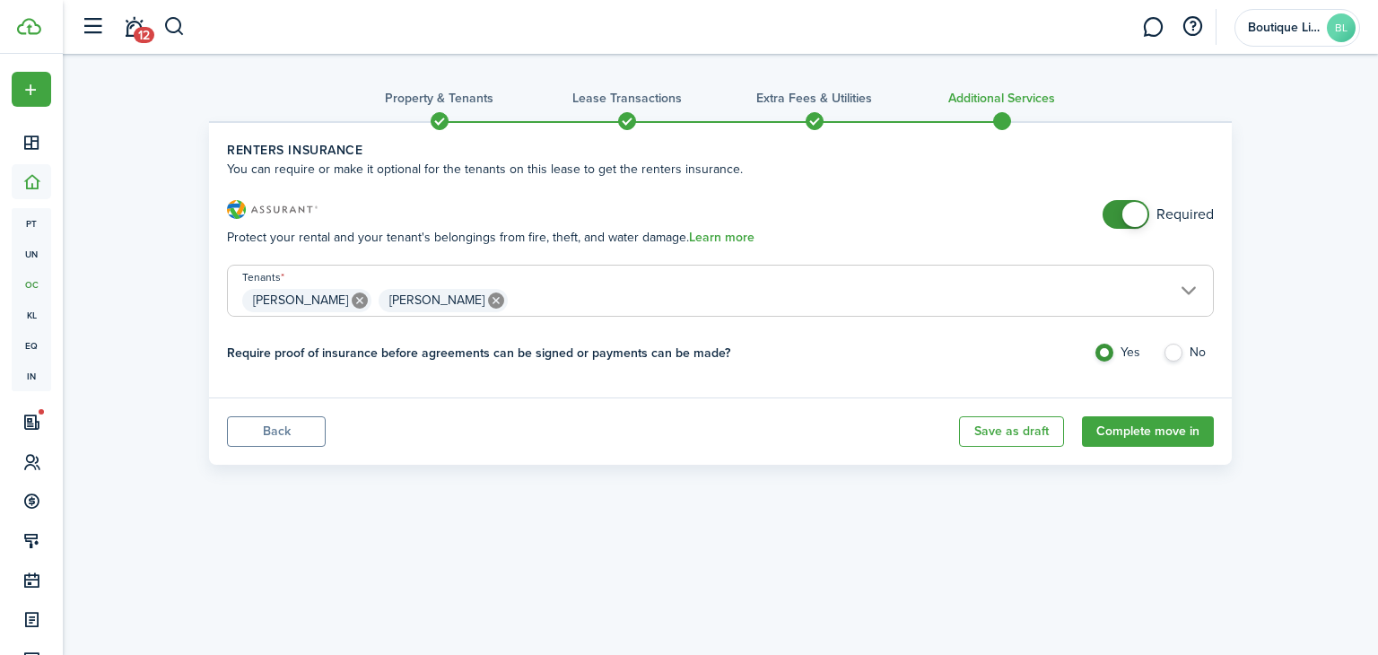
click at [1167, 353] on label "No" at bounding box center [1188, 357] width 51 height 27
radio input "false"
radio input "true"
click at [1149, 424] on button "Complete move in" at bounding box center [1148, 431] width 132 height 31
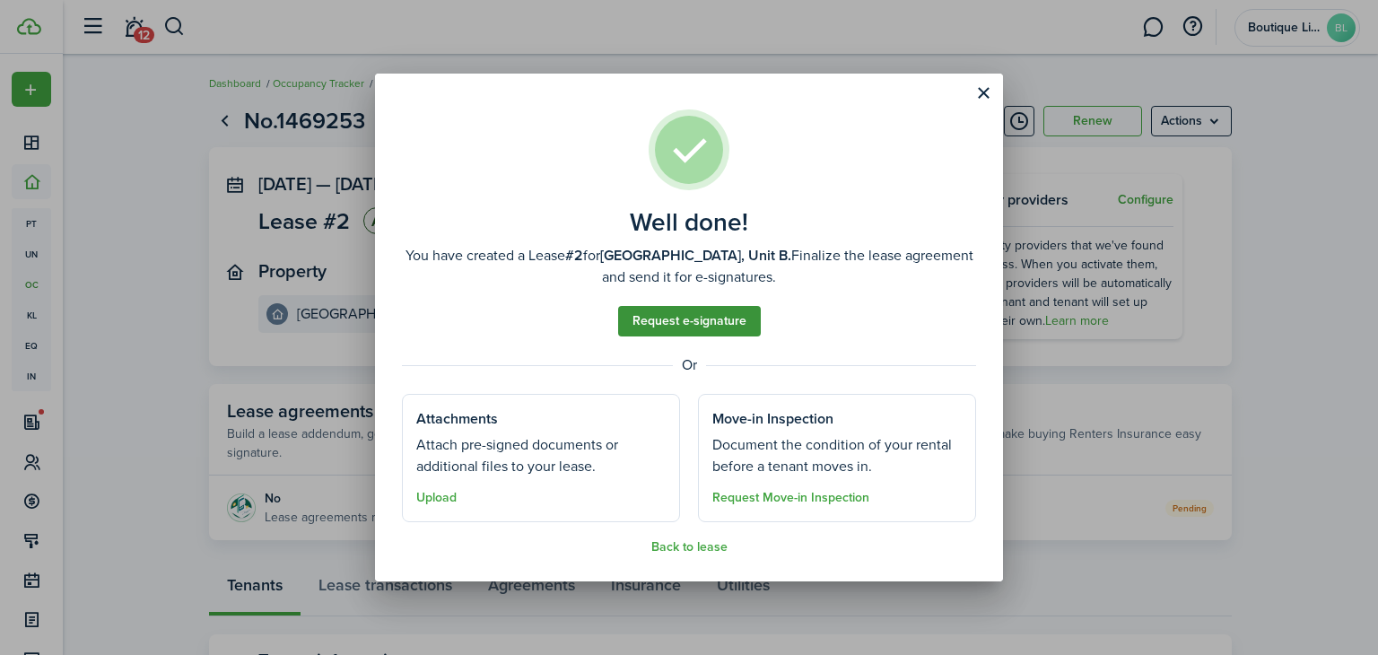
click at [678, 327] on link "Request e-signature" at bounding box center [689, 321] width 143 height 31
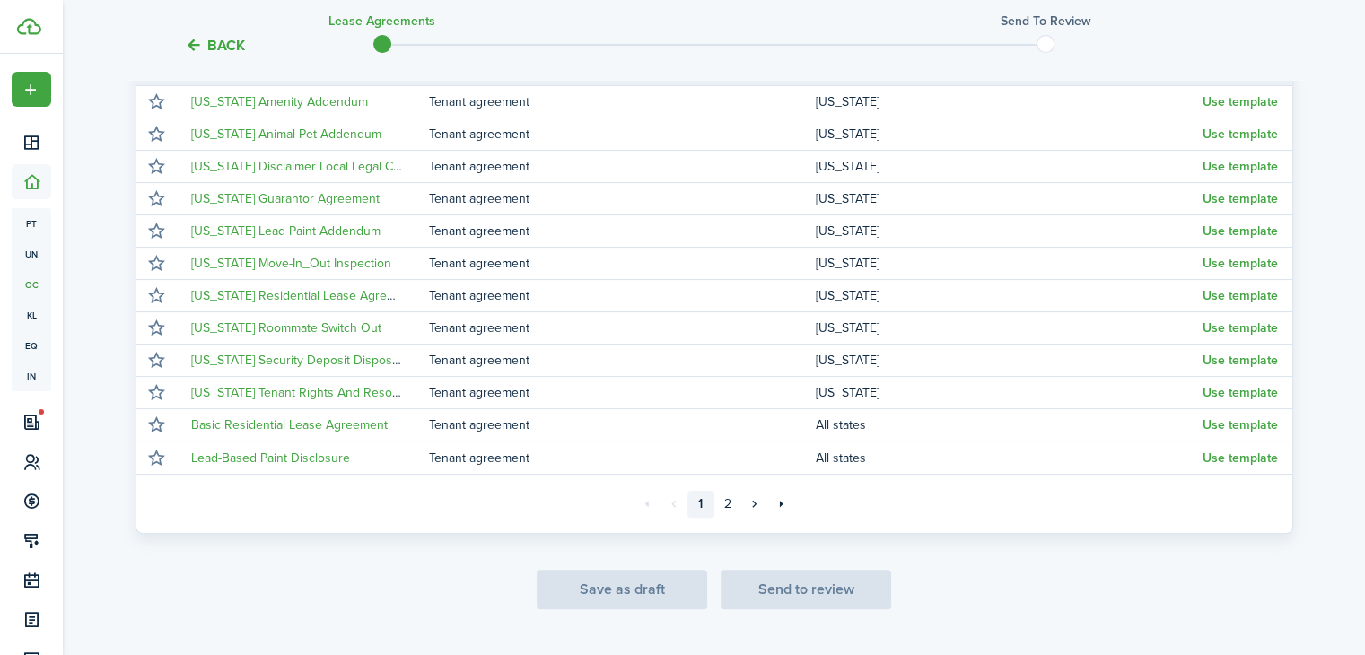
scroll to position [334, 0]
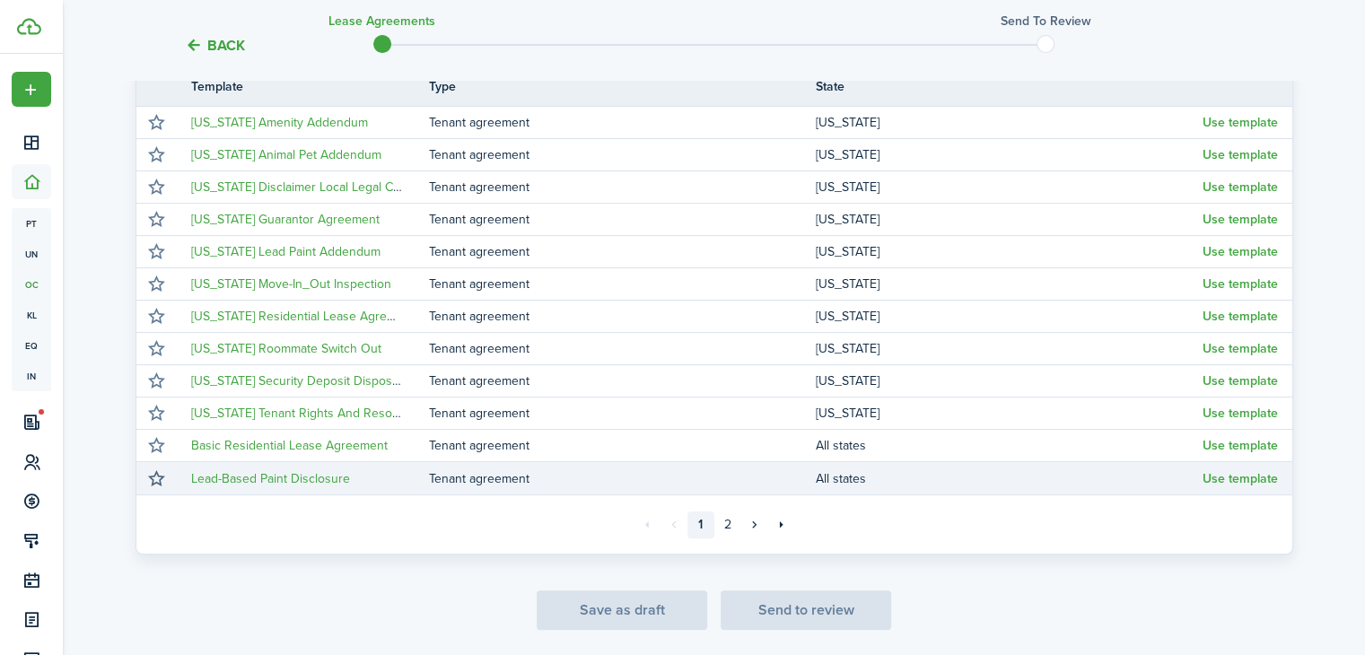
click at [154, 473] on button "button" at bounding box center [156, 478] width 25 height 25
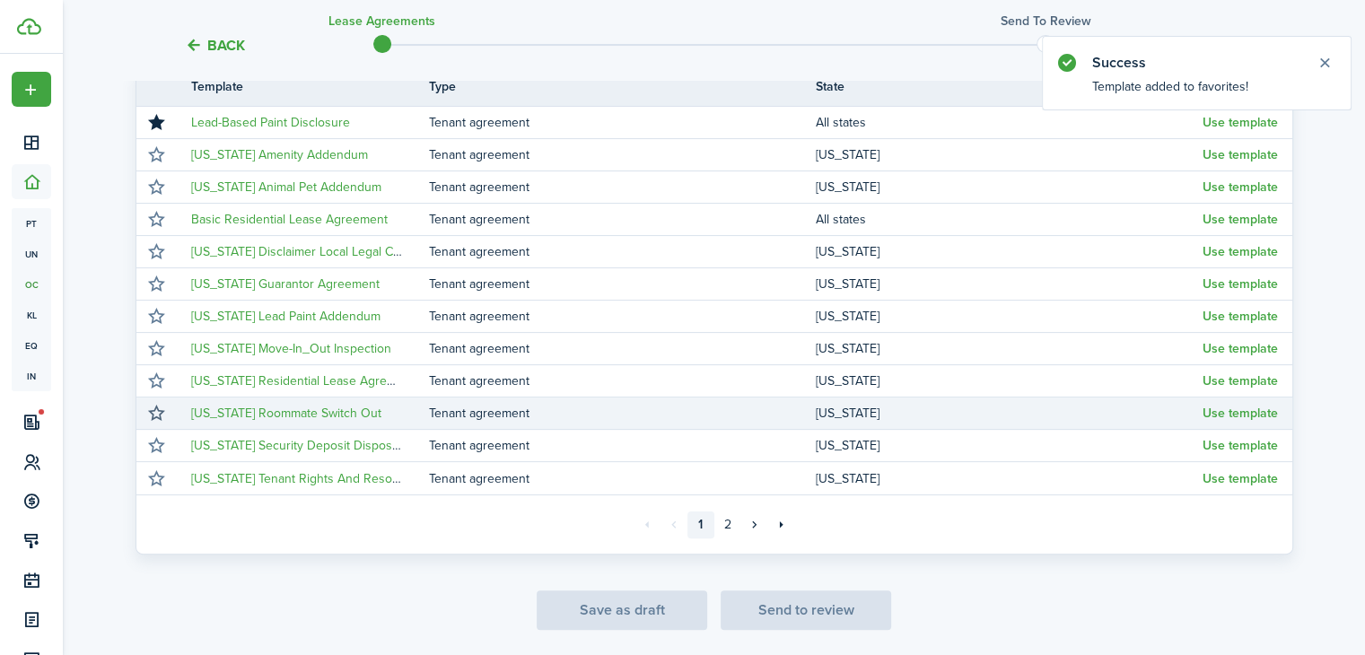
click at [155, 414] on button "button" at bounding box center [156, 413] width 25 height 25
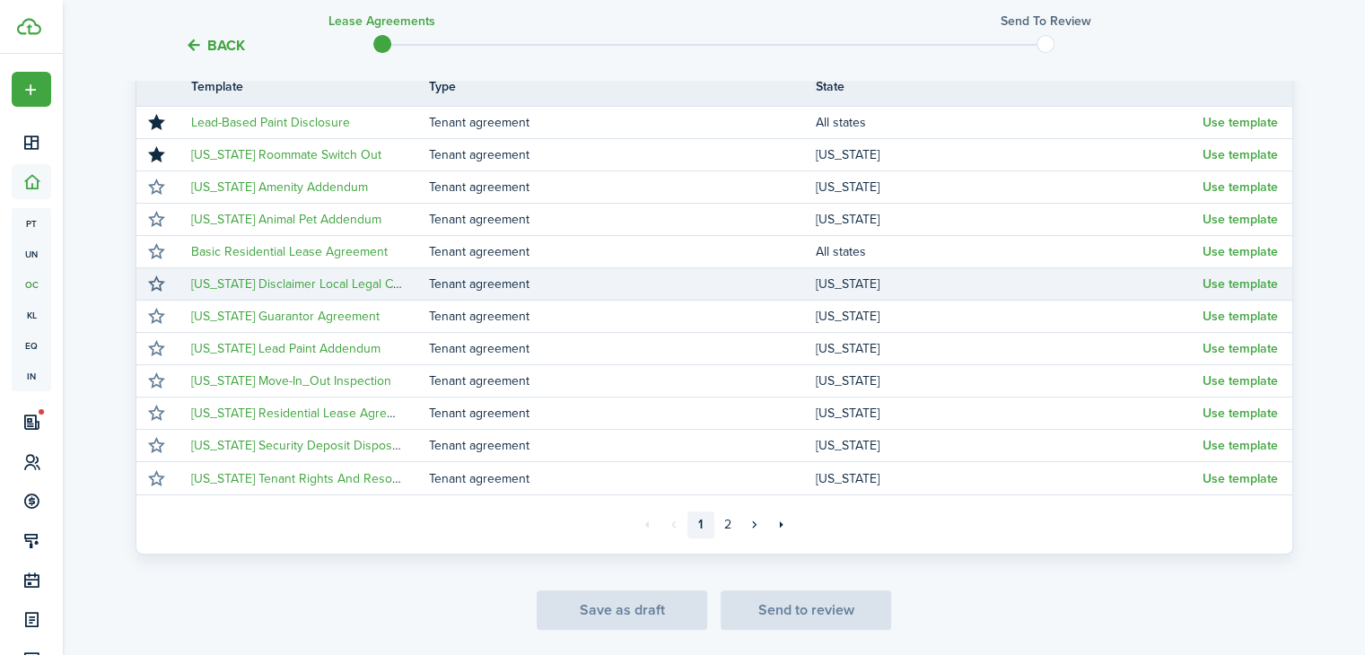
click at [153, 282] on button "button" at bounding box center [156, 284] width 25 height 25
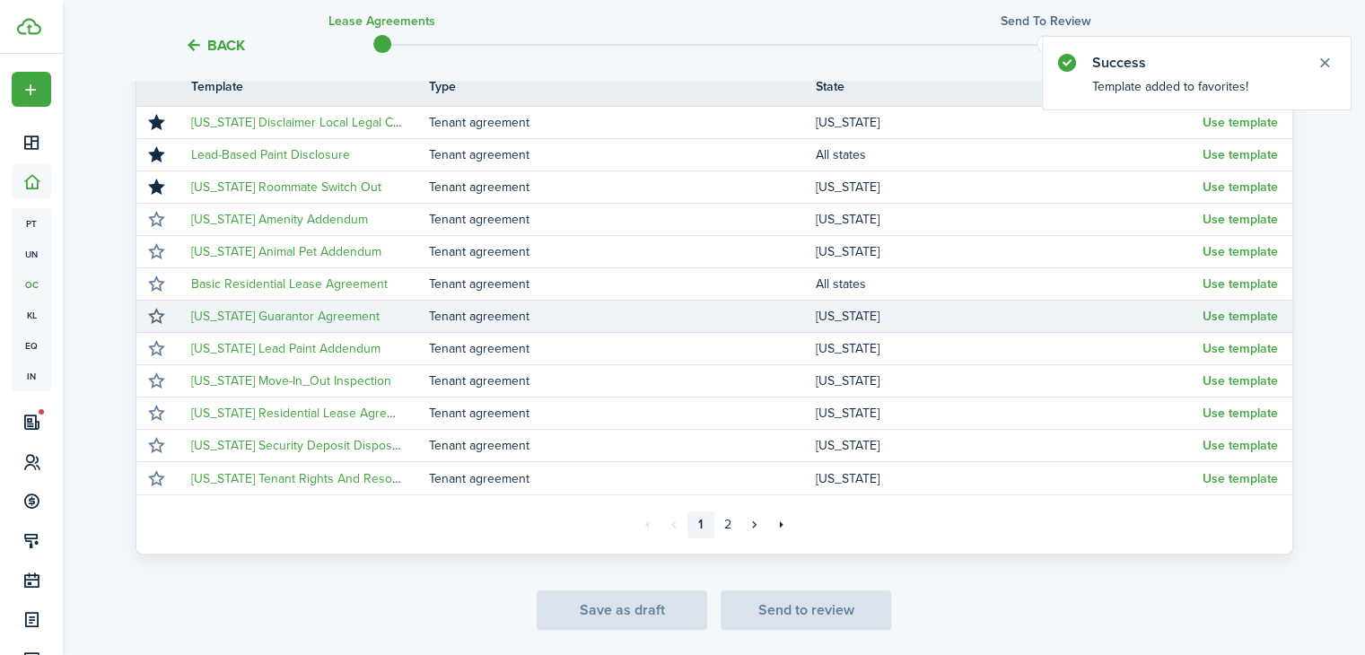
click at [151, 317] on button "button" at bounding box center [156, 316] width 25 height 25
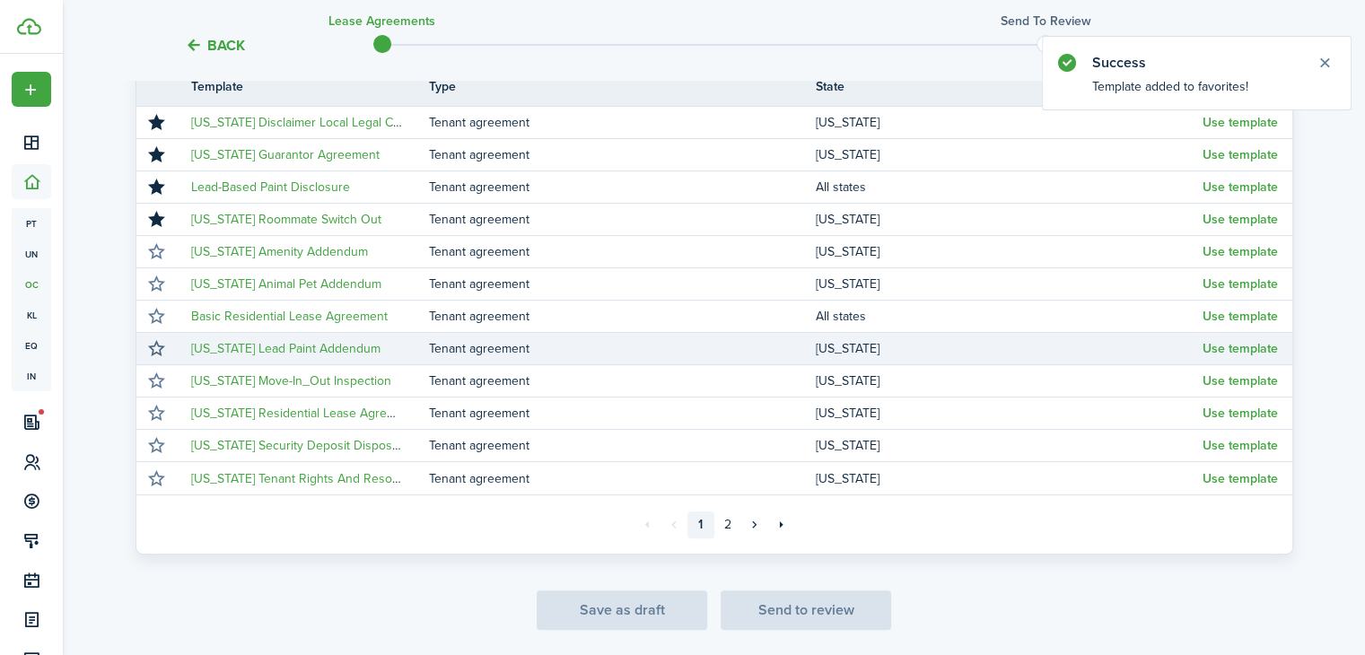
click at [154, 345] on button "button" at bounding box center [156, 349] width 25 height 25
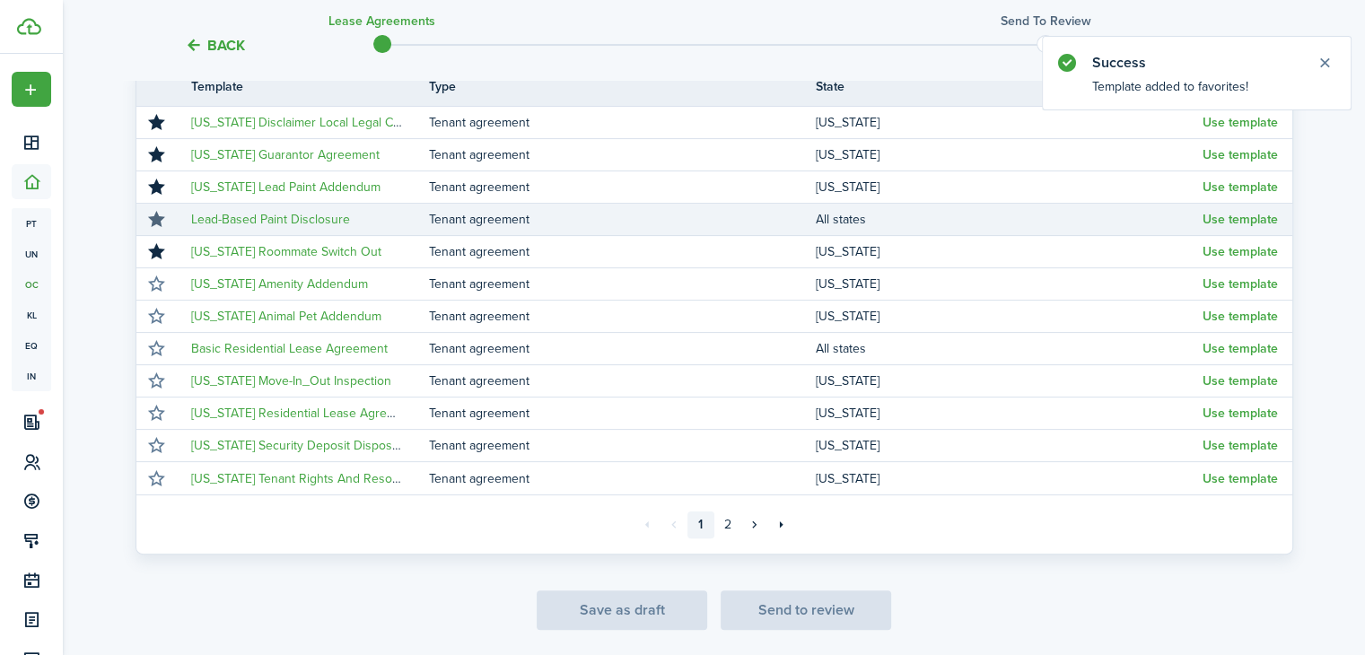
click at [154, 223] on button "button" at bounding box center [156, 219] width 25 height 25
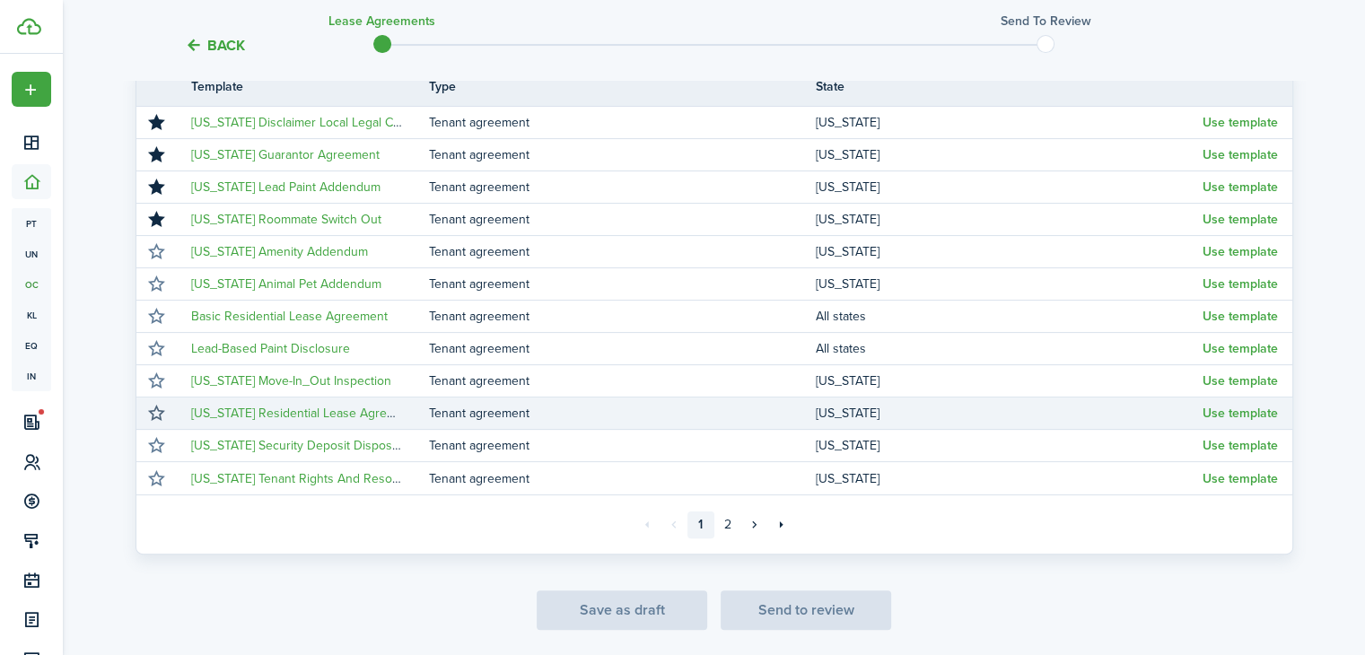
click at [154, 417] on button "button" at bounding box center [156, 413] width 25 height 25
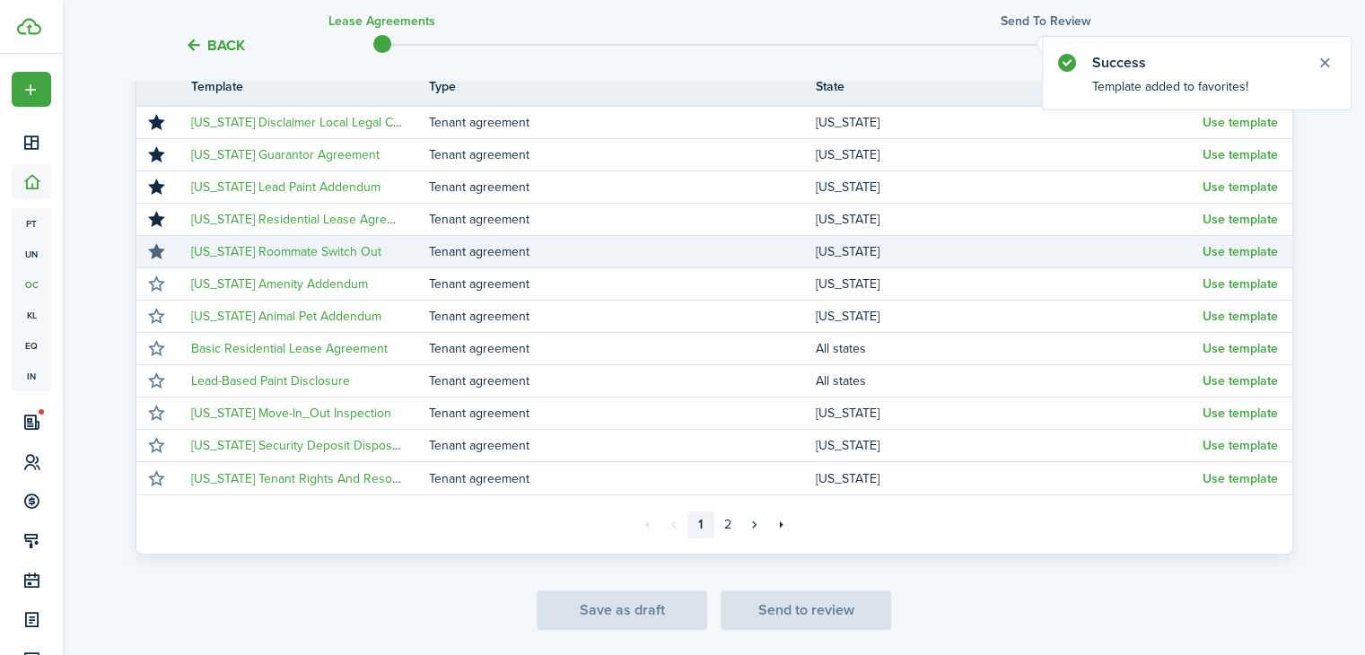
click at [156, 257] on button "button" at bounding box center [156, 252] width 25 height 25
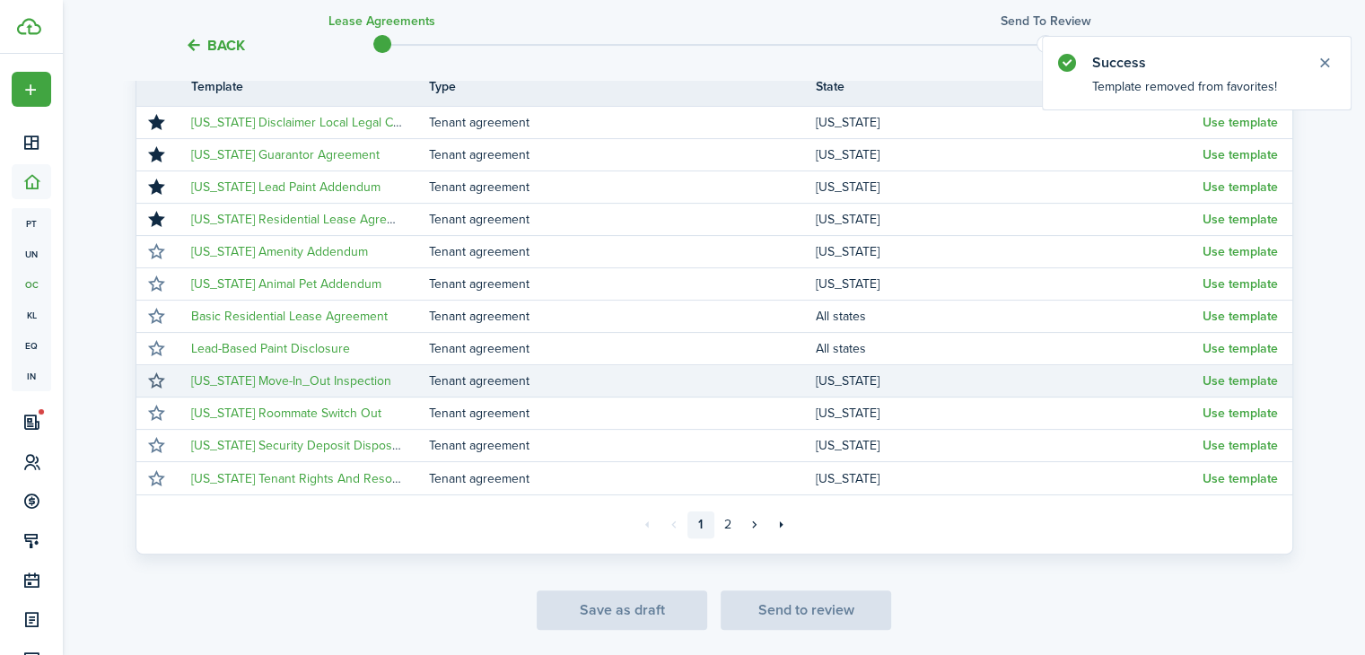
click at [153, 377] on button "button" at bounding box center [156, 381] width 25 height 25
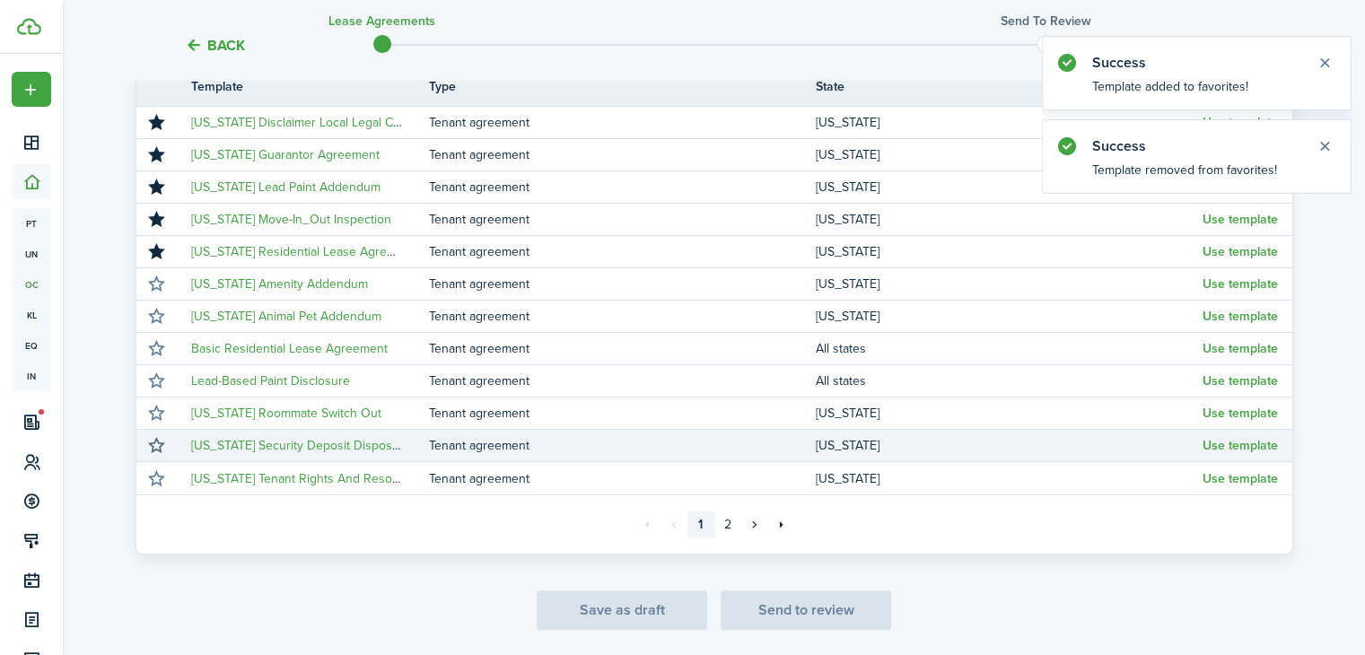
click at [154, 442] on button "button" at bounding box center [156, 445] width 25 height 25
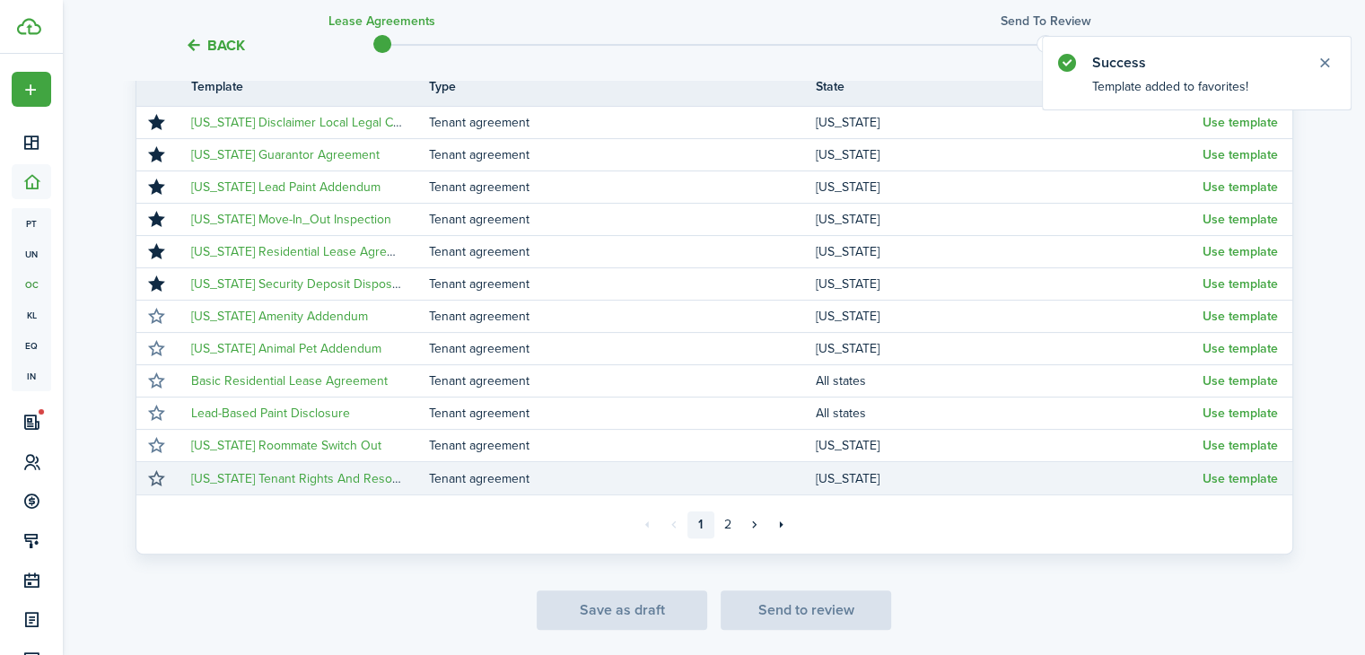
click at [153, 479] on button "button" at bounding box center [156, 478] width 25 height 25
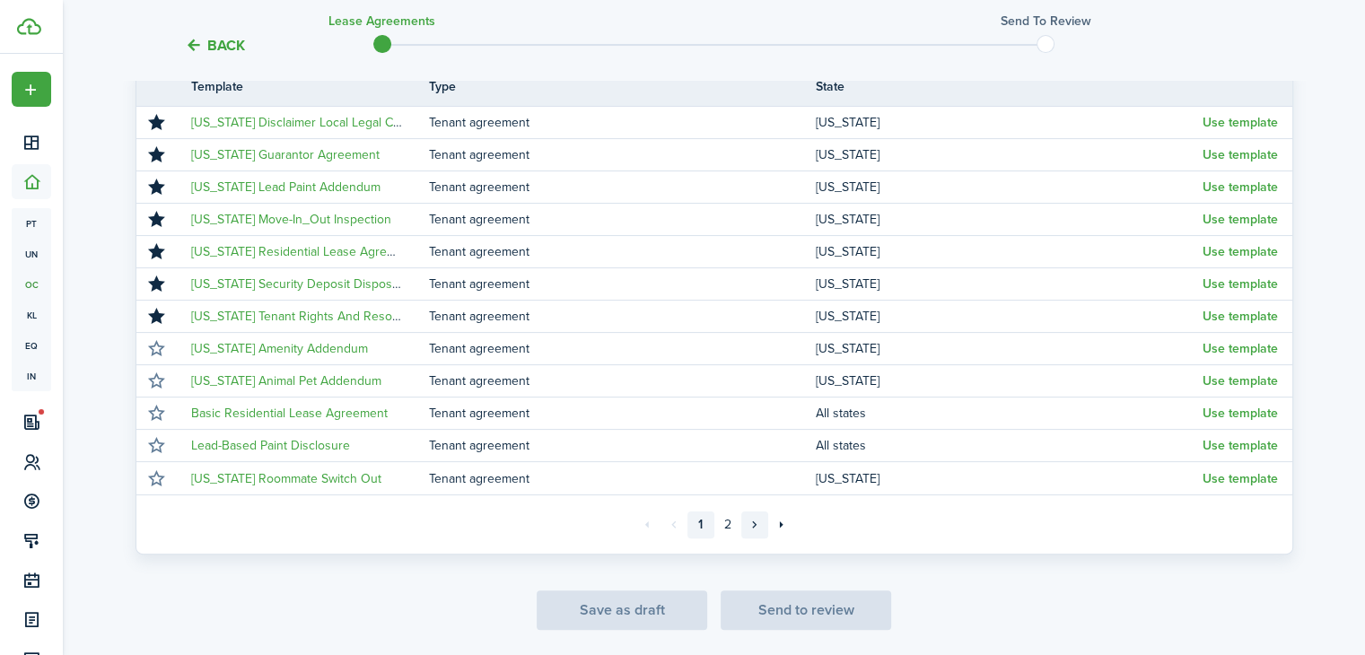
click at [754, 527] on link "»" at bounding box center [754, 524] width 27 height 27
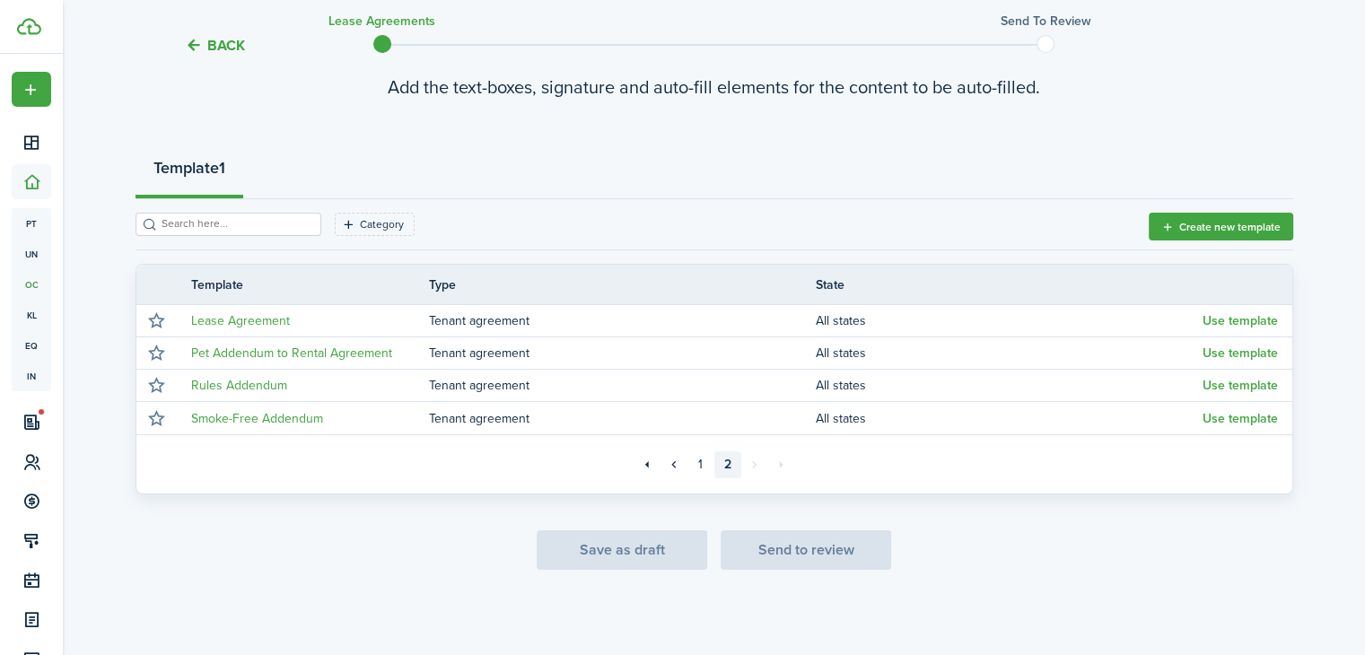
scroll to position [135, 0]
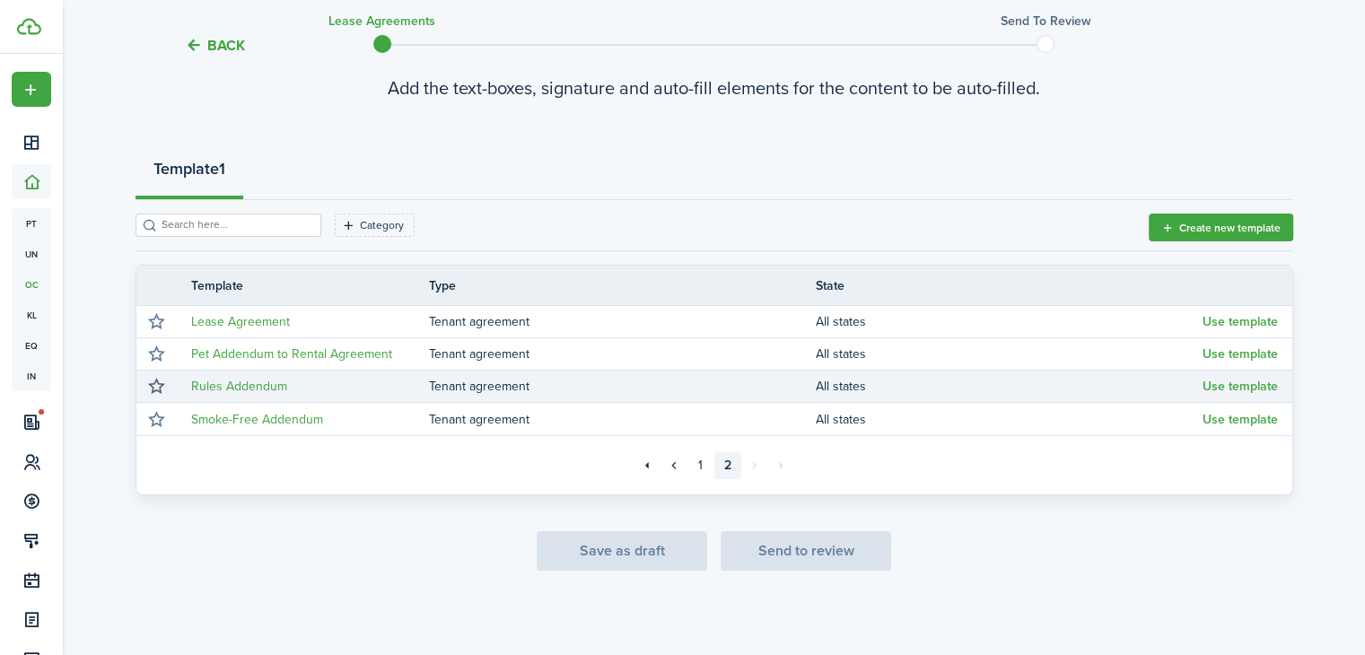
click at [155, 383] on button "button" at bounding box center [156, 386] width 25 height 25
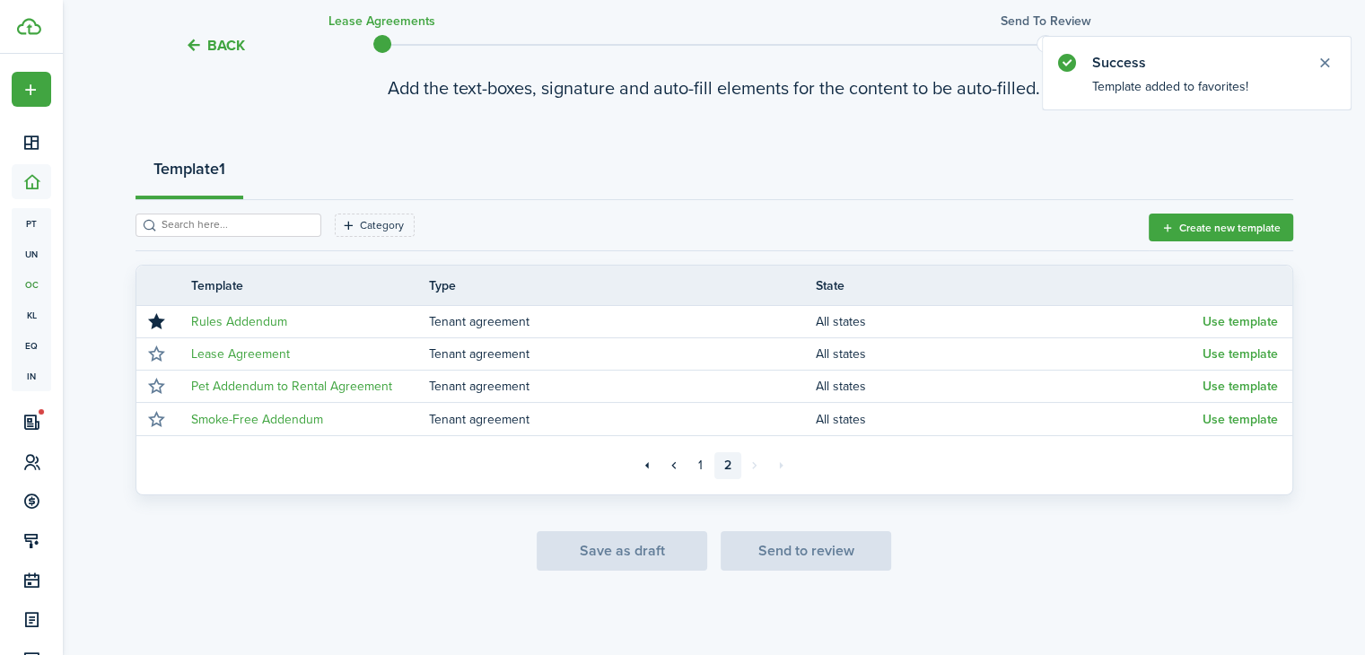
click at [776, 547] on div "Save as draft Send to review" at bounding box center [714, 550] width 1158 height 39
click at [986, 536] on div "Save as draft Send to review" at bounding box center [714, 550] width 1158 height 39
drag, startPoint x: 1328, startPoint y: 60, endPoint x: 1303, endPoint y: 80, distance: 32.0
click at [1328, 60] on button "Close notify" at bounding box center [1324, 62] width 25 height 25
click at [786, 546] on div "Save as draft Send to review" at bounding box center [714, 550] width 1158 height 39
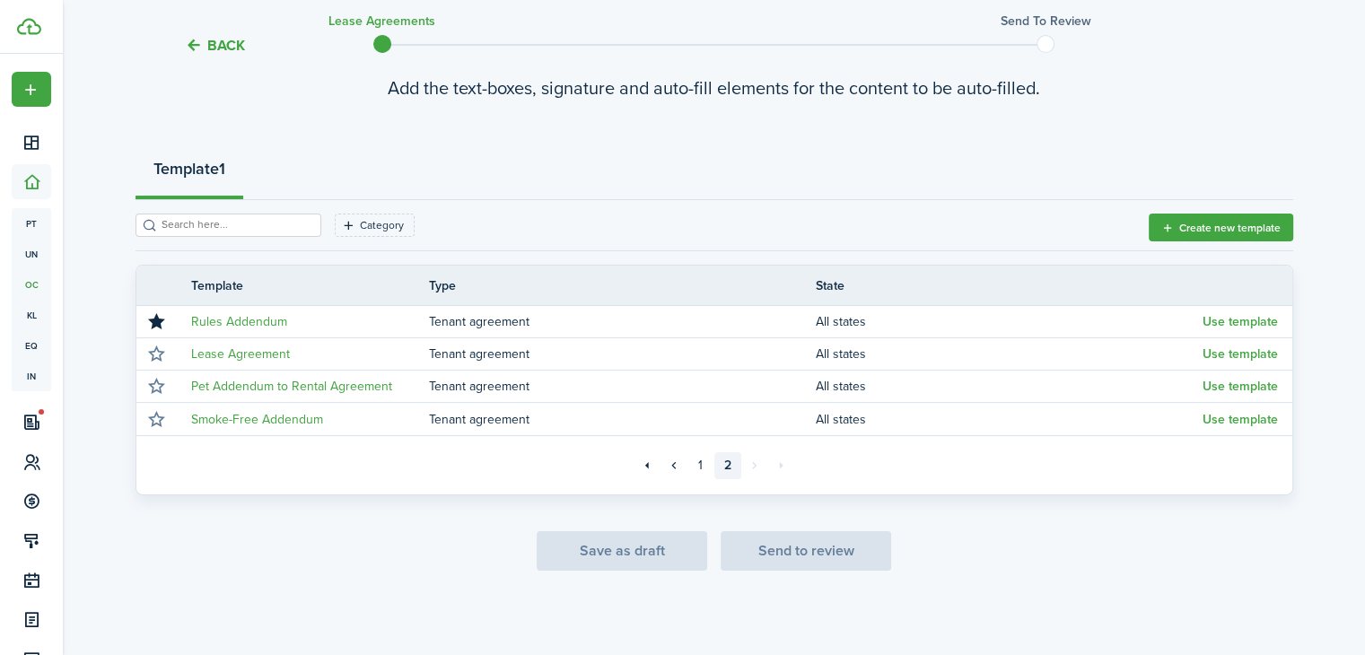
click at [787, 549] on div "Save as draft Send to review" at bounding box center [714, 550] width 1158 height 39
click at [786, 549] on div "Save as draft Send to review" at bounding box center [714, 550] width 1158 height 39
click at [445, 531] on div "Save as draft Send to review" at bounding box center [714, 550] width 1158 height 39
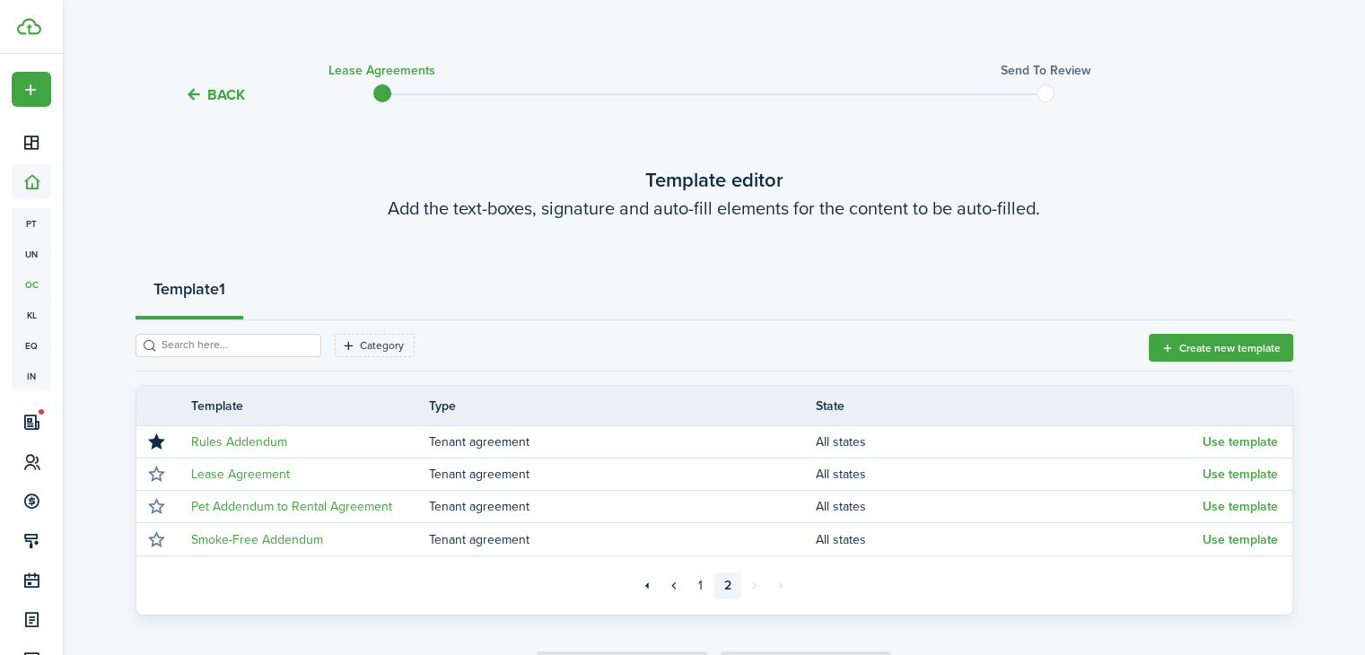
scroll to position [0, 0]
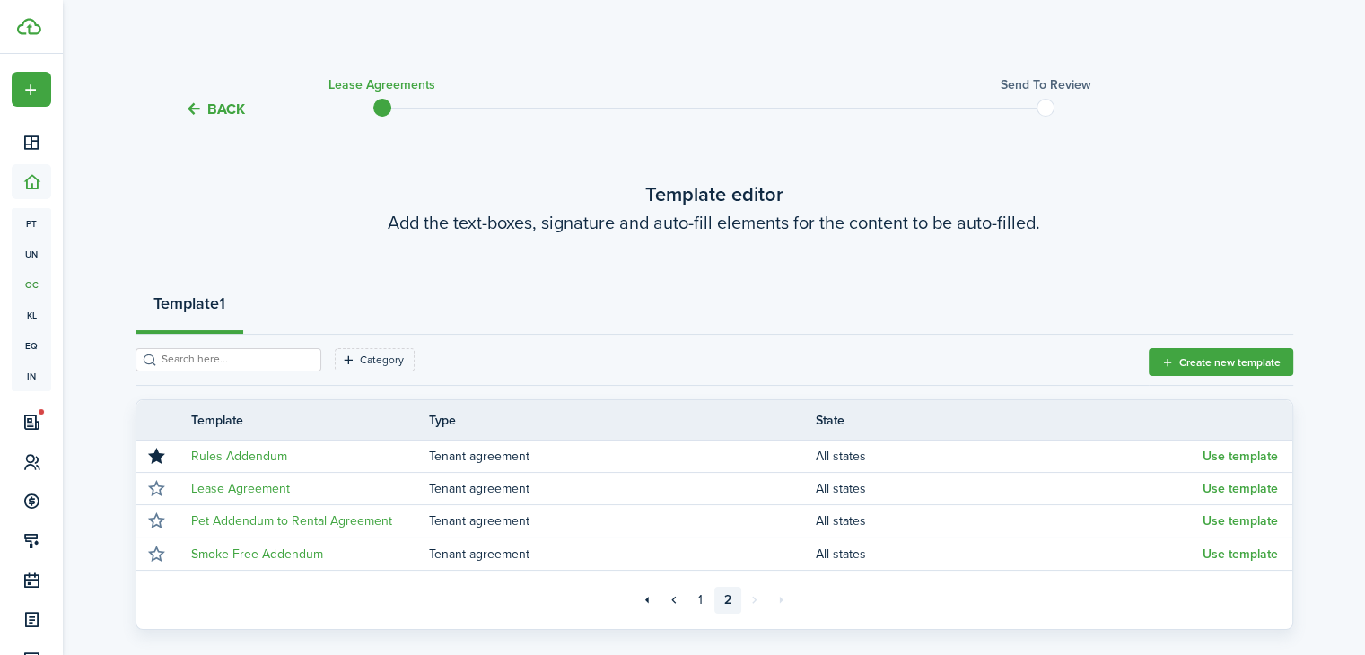
click at [764, 231] on wizard-step-header-description "Add the text-boxes, signature and auto-fill elements for the content to be auto…" at bounding box center [714, 222] width 1158 height 27
click at [547, 216] on wizard-step-header-description "Add the text-boxes, signature and auto-fill elements for the content to be auto…" at bounding box center [714, 222] width 1158 height 27
click at [693, 600] on link "1" at bounding box center [700, 600] width 27 height 27
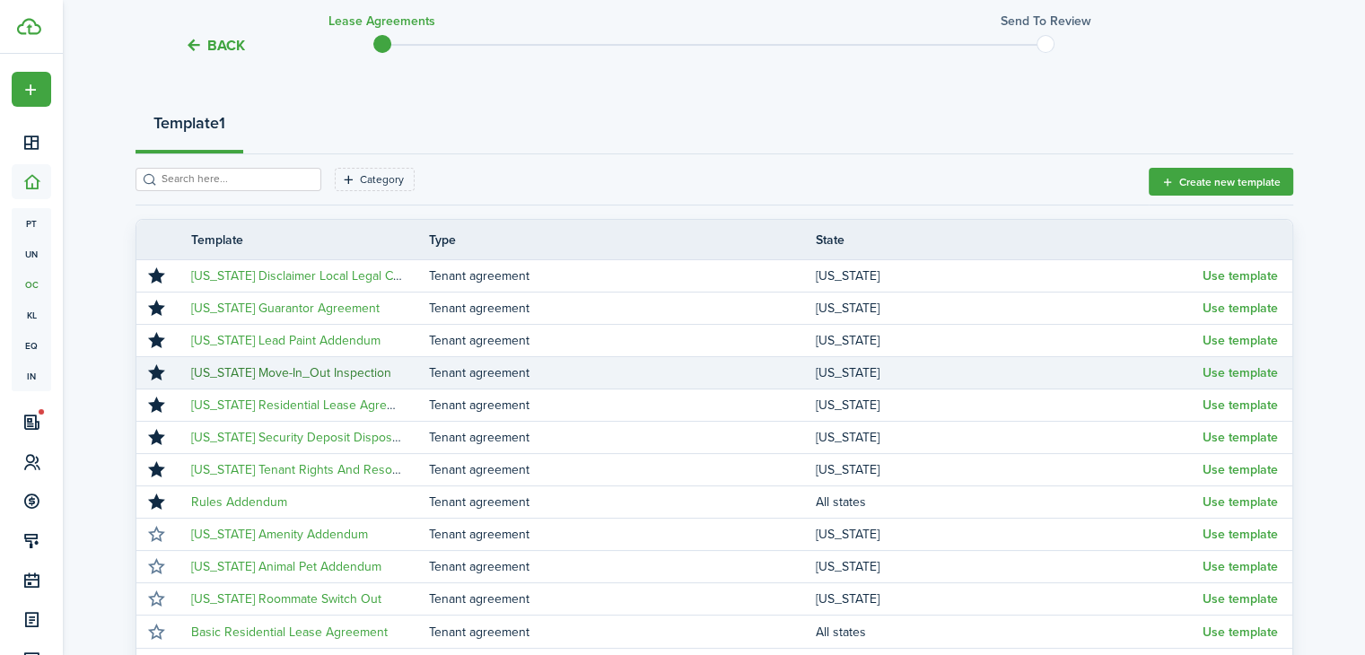
scroll to position [299, 0]
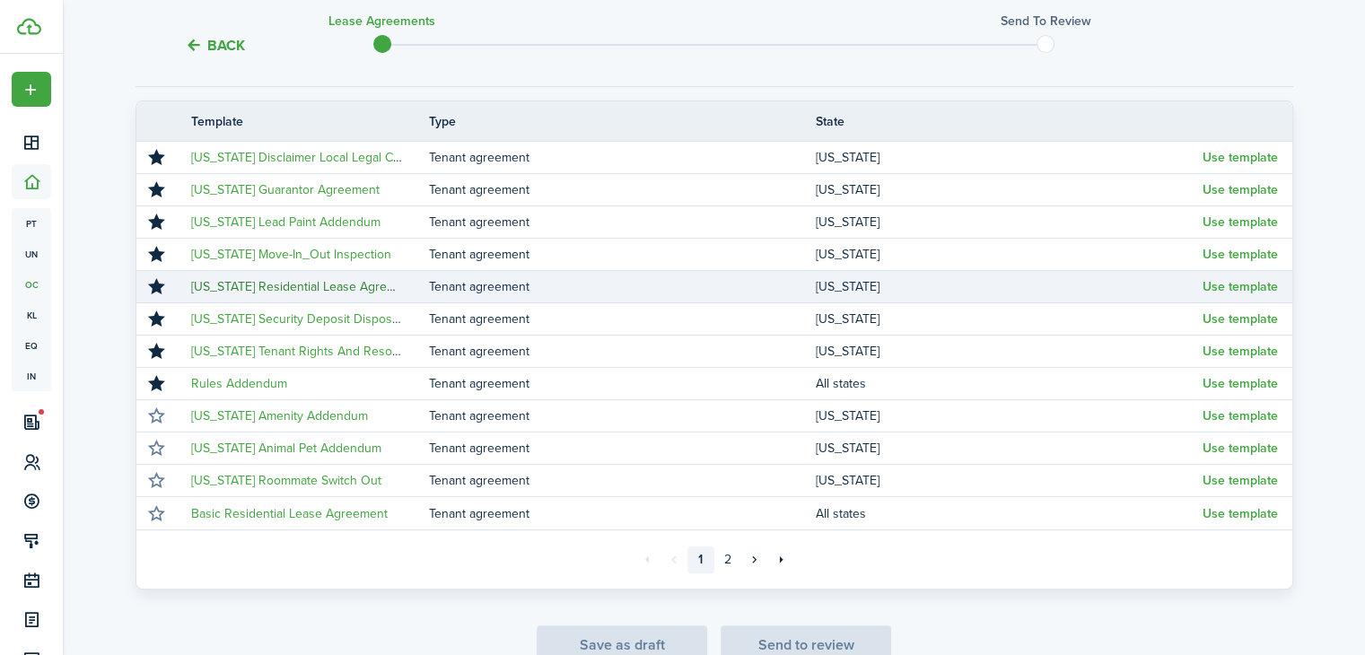
click at [240, 284] on link "[US_STATE] Residential Lease Agreement" at bounding box center [306, 286] width 231 height 19
